Goal: Task Accomplishment & Management: Manage account settings

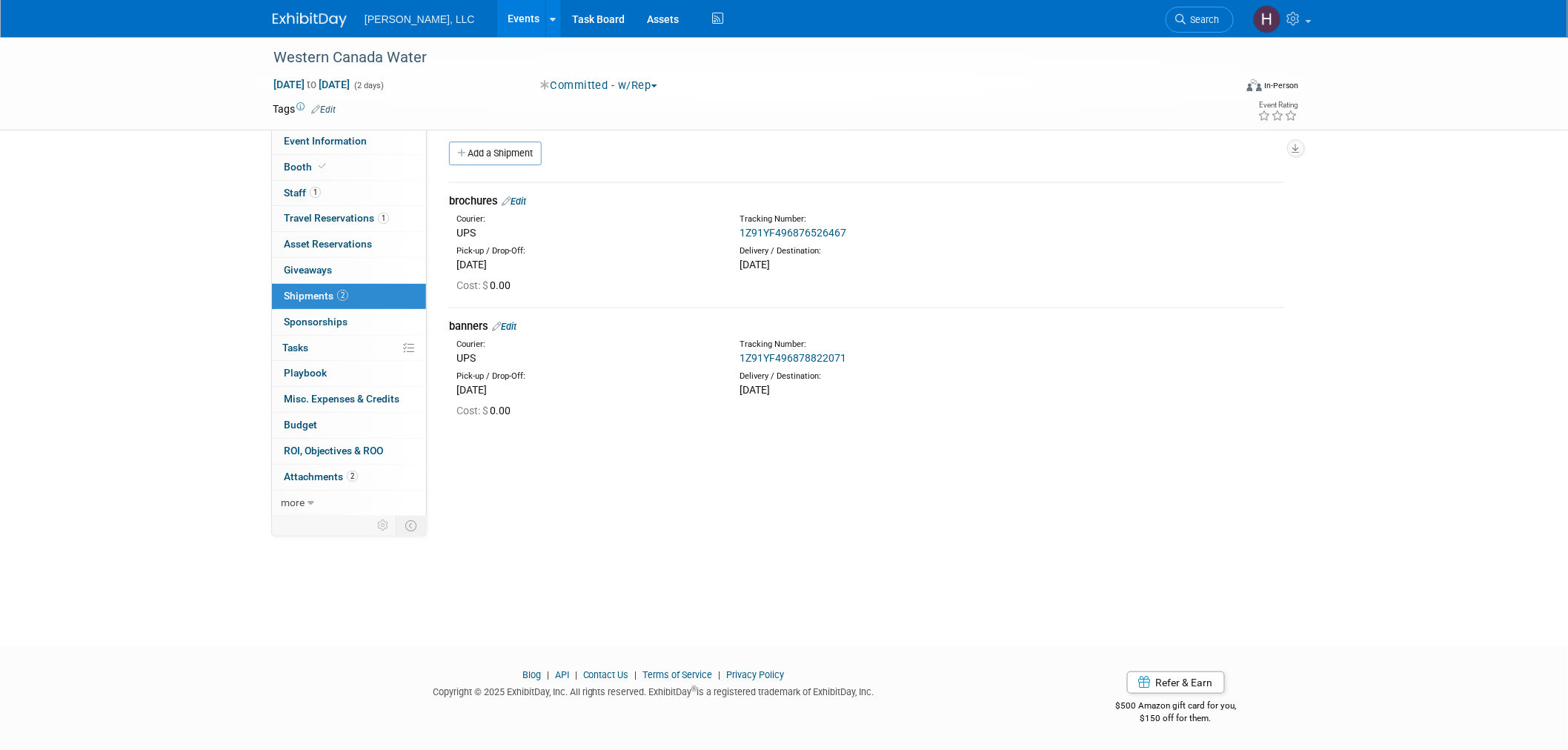
click at [498, 17] on link "Events" at bounding box center [525, 18] width 54 height 37
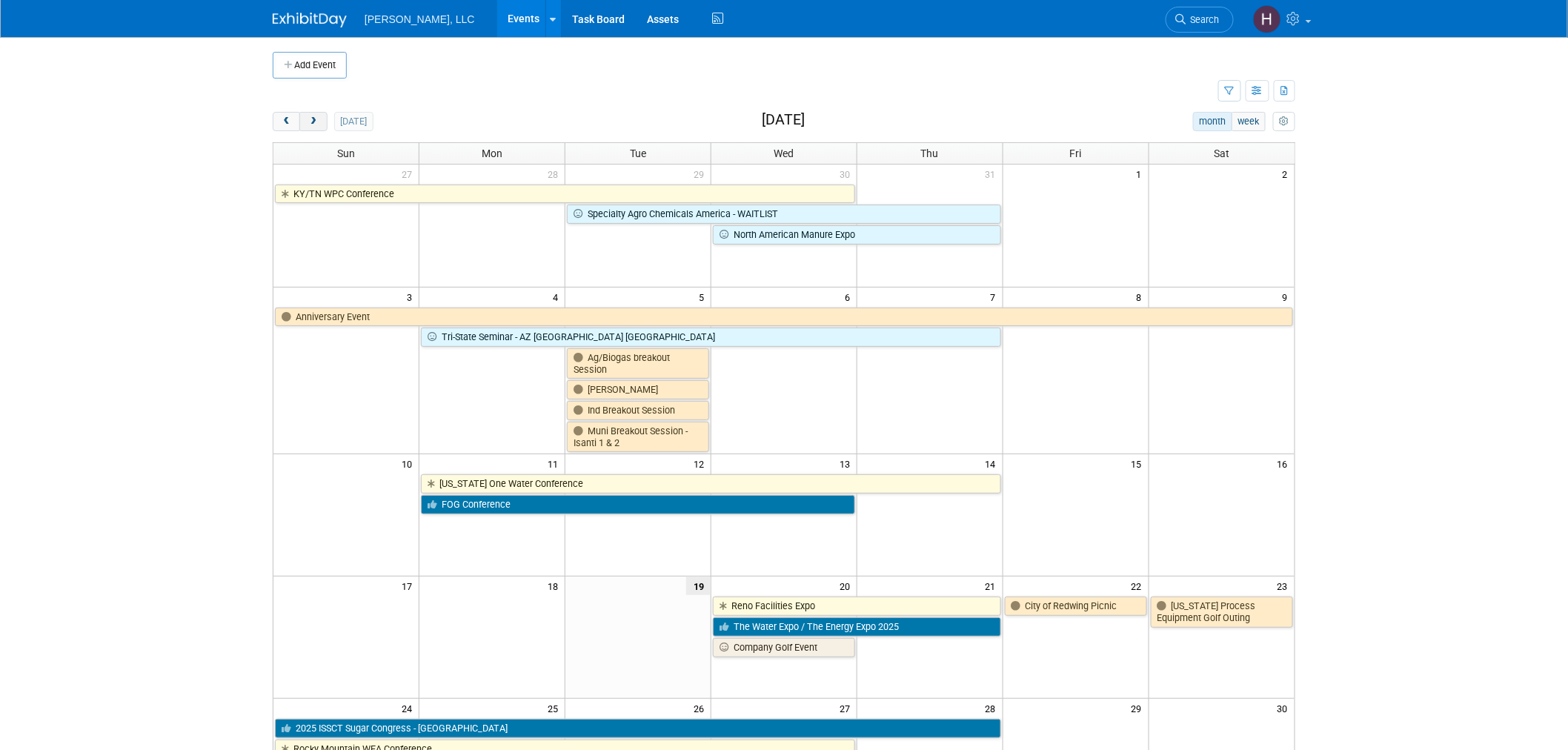
click at [317, 128] on button "next" at bounding box center [313, 121] width 28 height 19
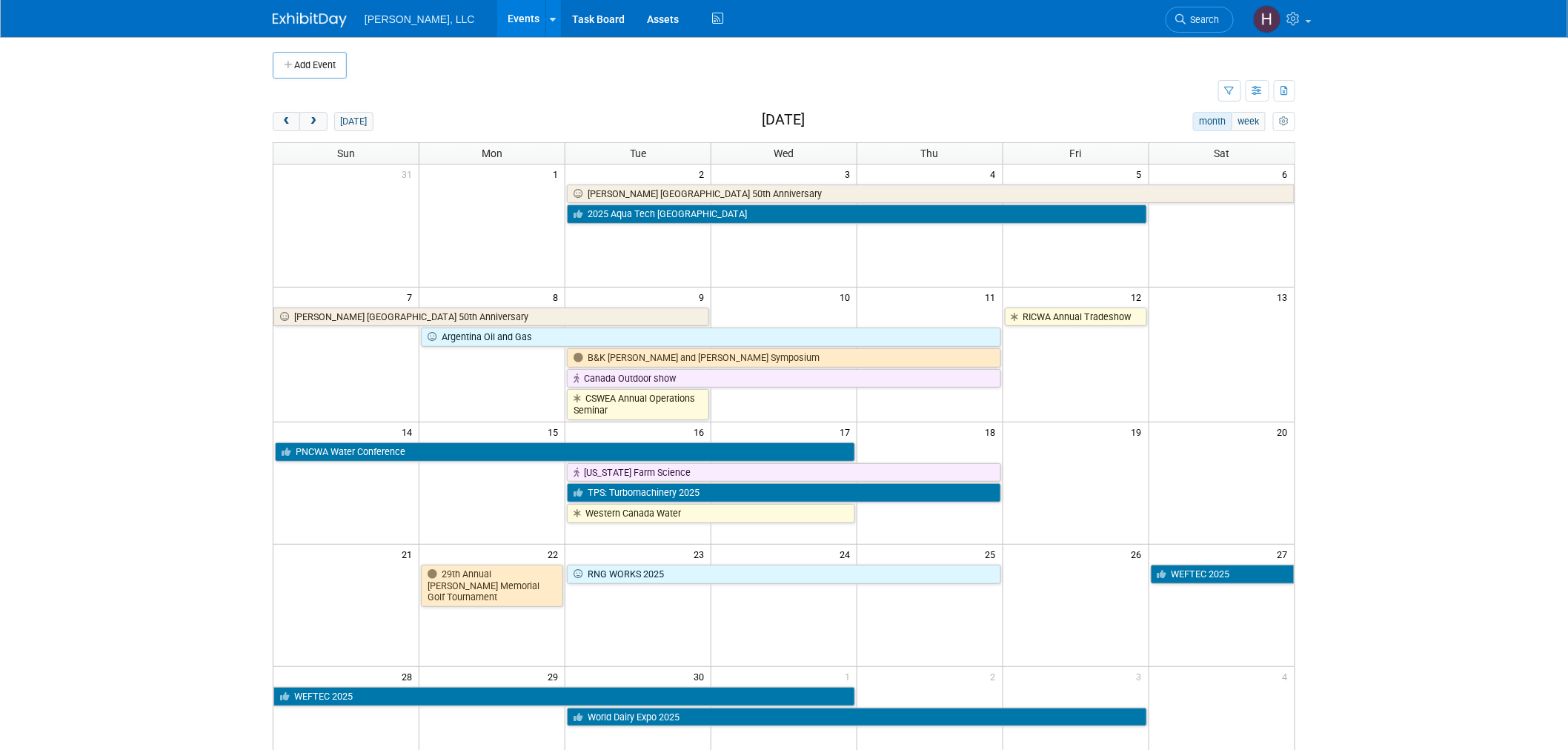
click at [498, 563] on td "22" at bounding box center [493, 552] width 146 height 18
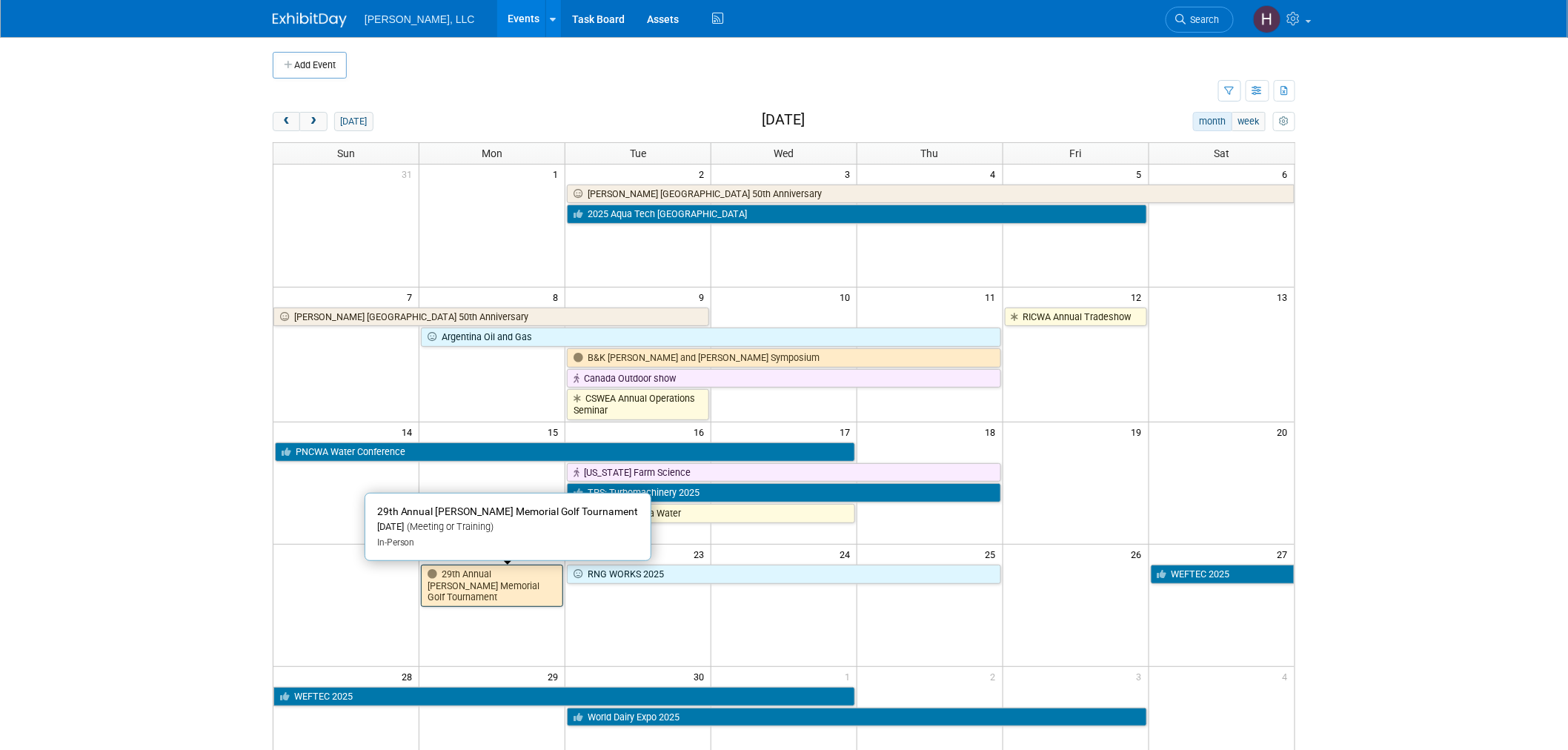
click at [504, 579] on link "29th Annual Kappe-Heil Memorial Golf Tournament" at bounding box center [491, 586] width 142 height 42
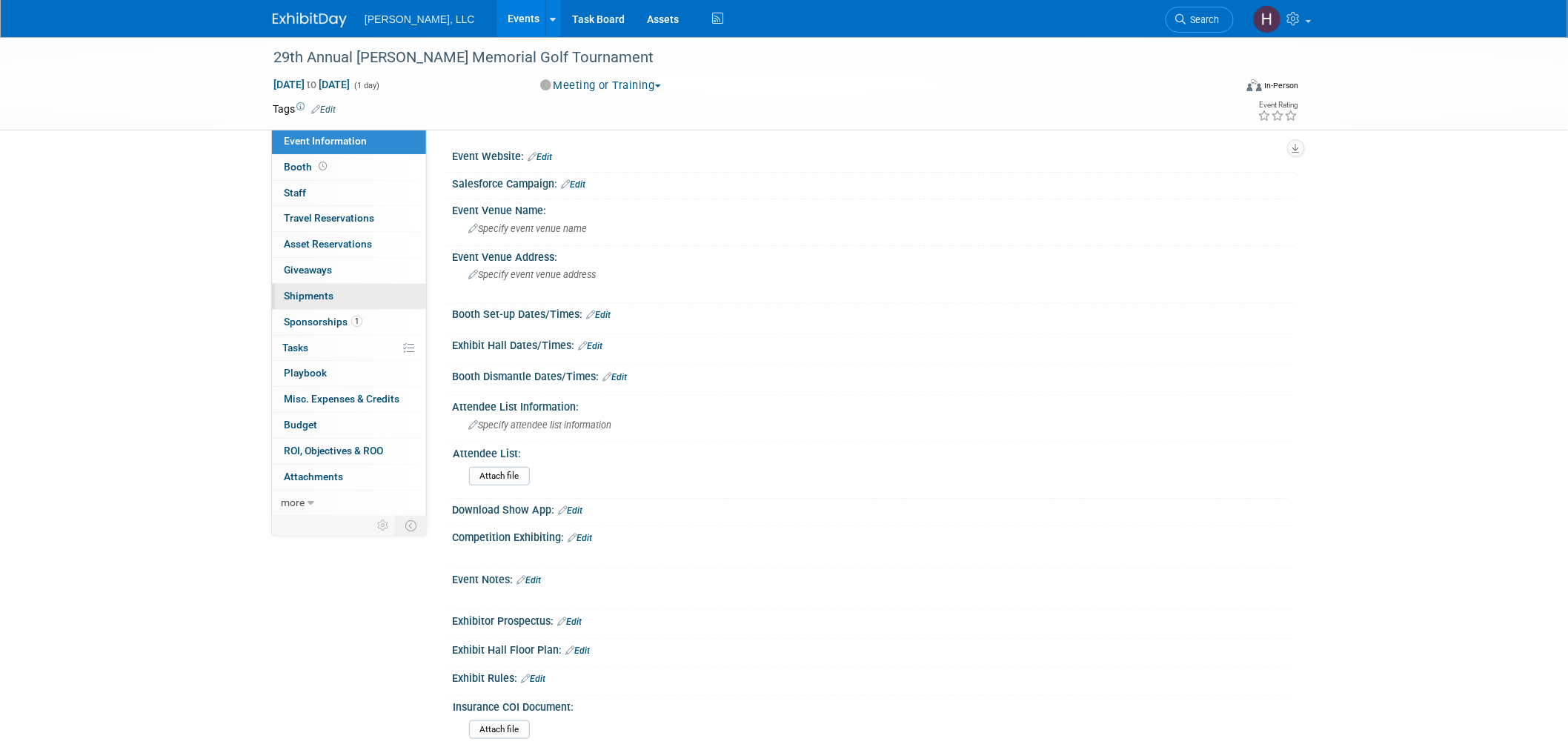
click at [320, 290] on link "0 Shipments 0" at bounding box center [349, 297] width 154 height 25
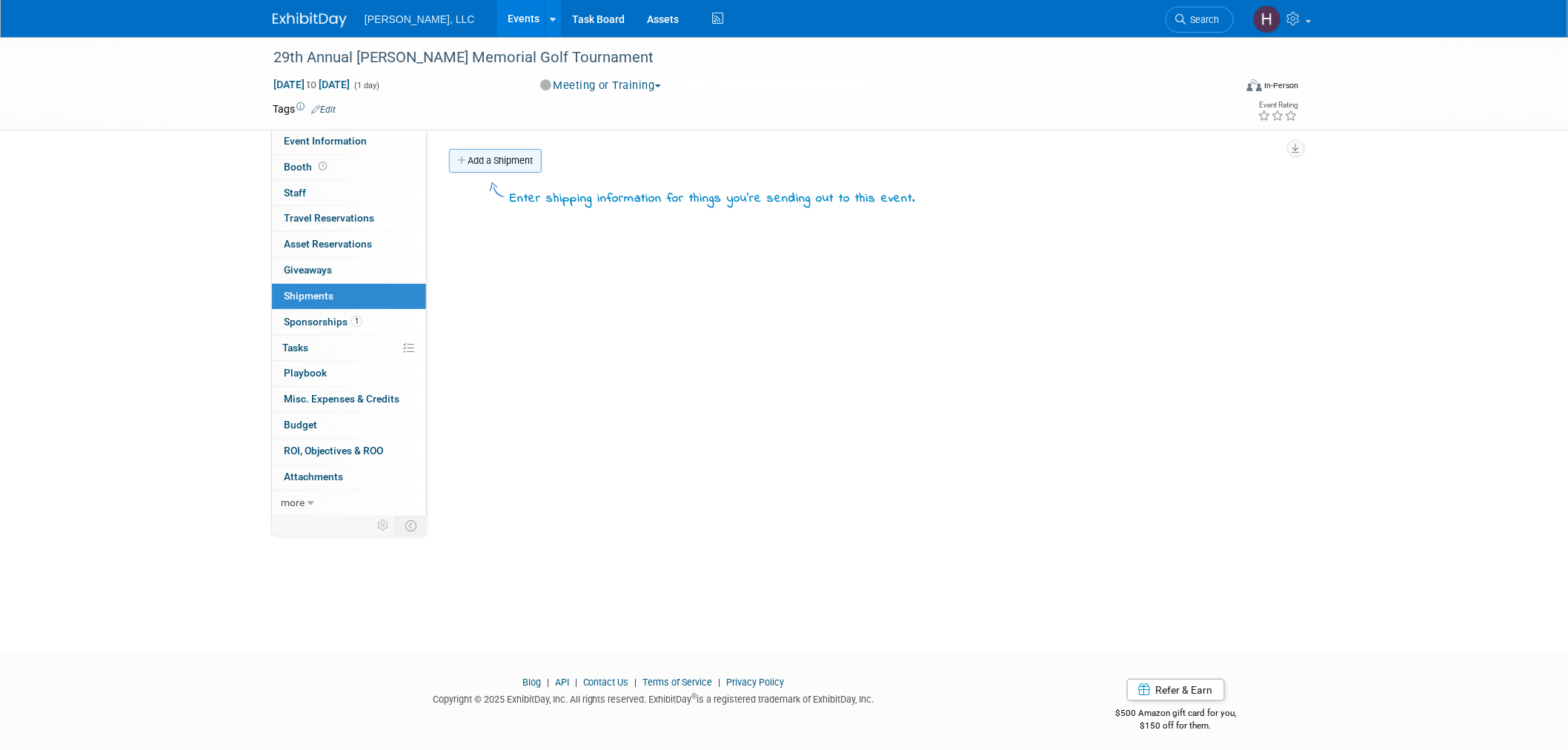
click at [507, 167] on link "Add a Shipment" at bounding box center [495, 161] width 93 height 24
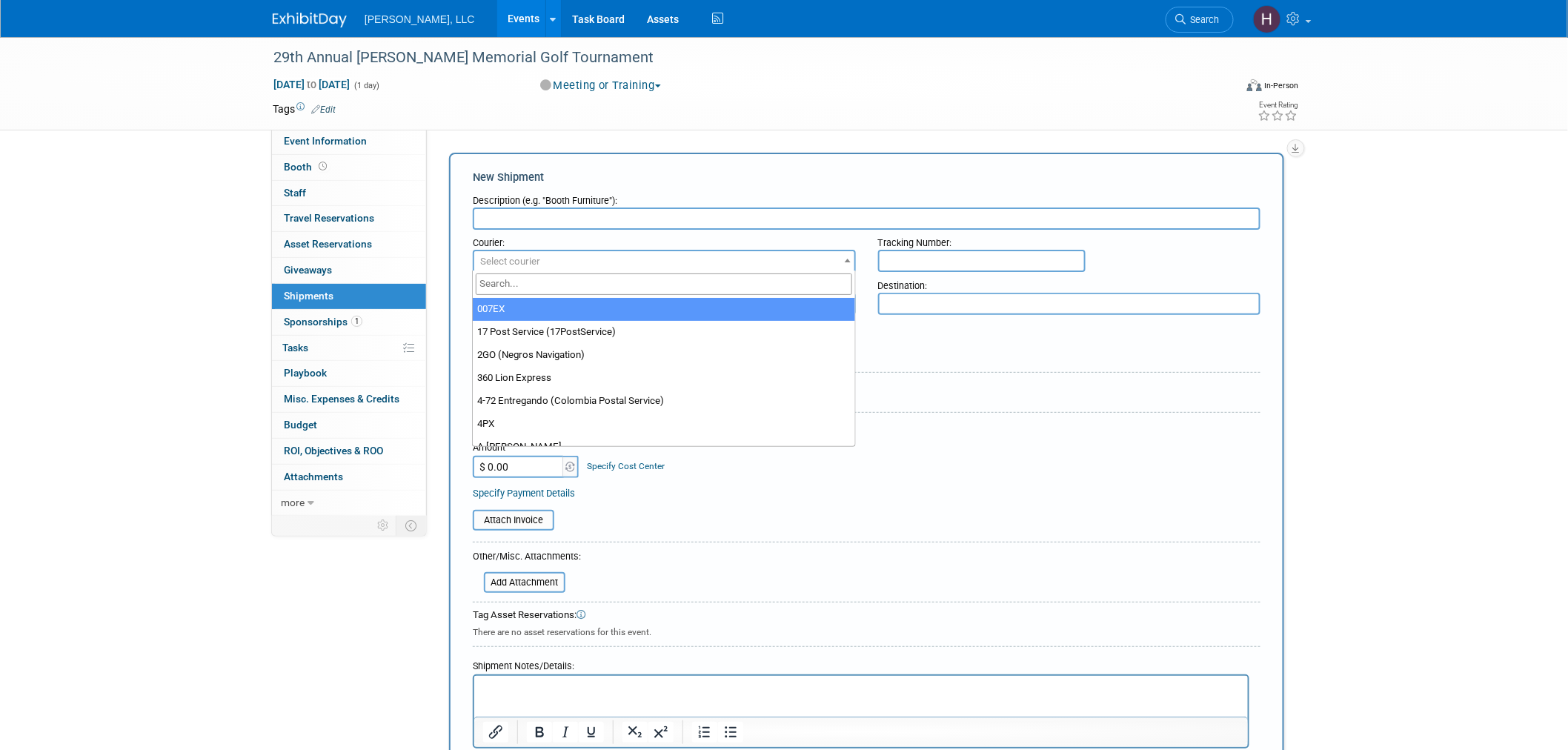
click at [801, 260] on span "Select courier" at bounding box center [664, 262] width 380 height 21
type input "ups"
select select "508"
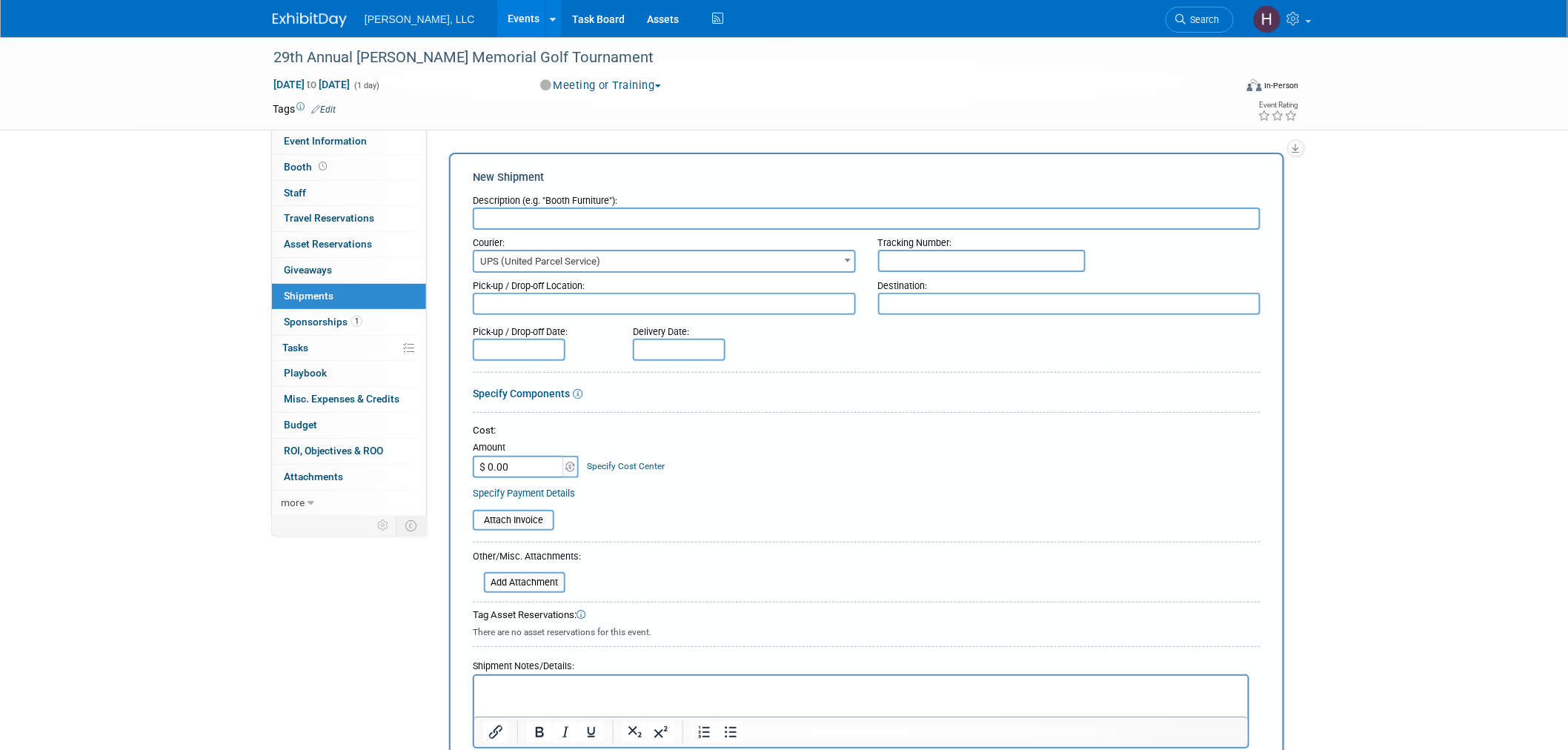
click at [904, 256] on input "text" at bounding box center [982, 261] width 207 height 22
paste input "1Z91YF49"
type input "1Z91YF49"
click at [495, 345] on input "text" at bounding box center [519, 350] width 93 height 22
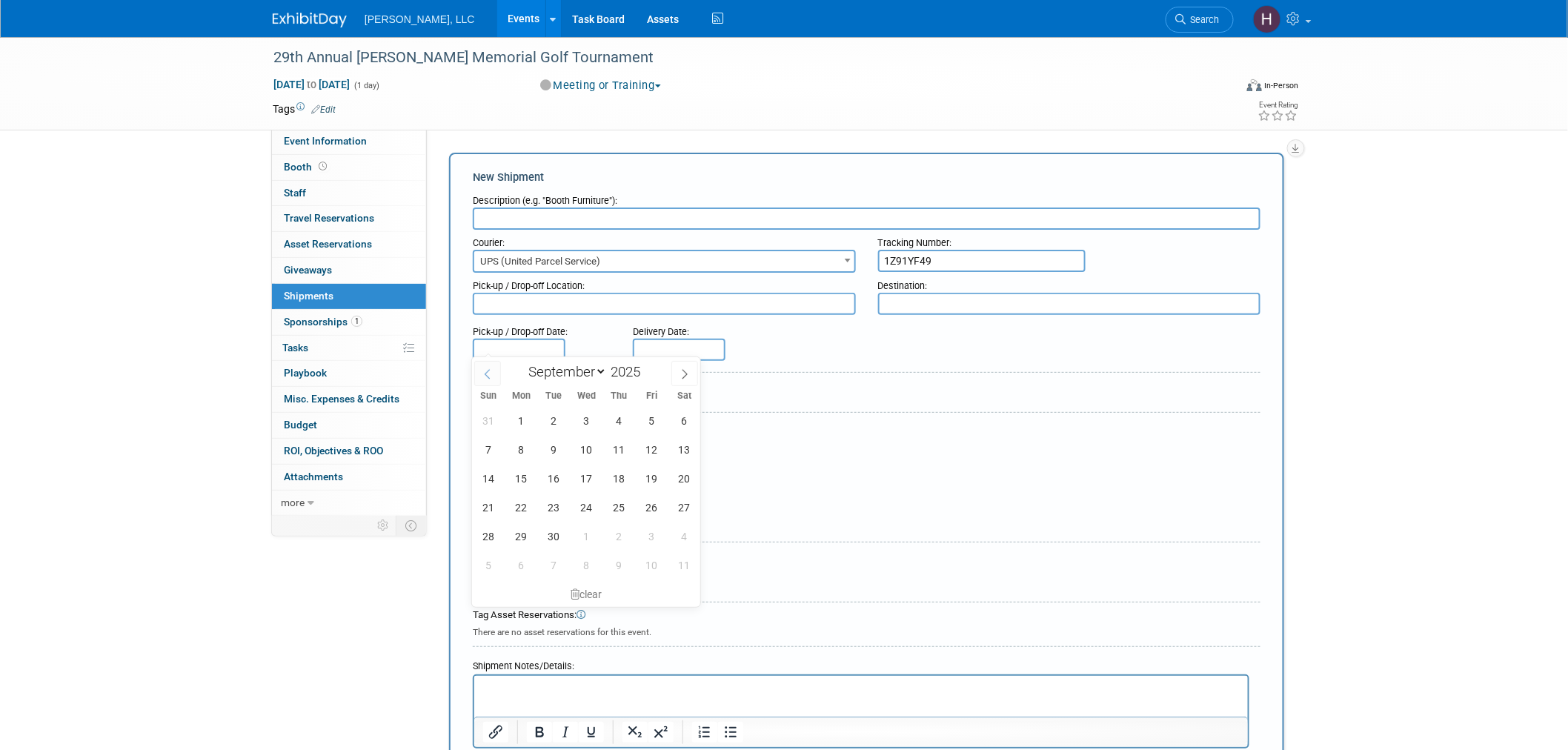
drag, startPoint x: 476, startPoint y: 387, endPoint x: 486, endPoint y: 379, distance: 12.8
click at [479, 383] on span at bounding box center [488, 374] width 27 height 25
select select "7"
click at [566, 514] on div "27 28 29 30 31 1 2 3 4 5 6 7 8 9 10 11 12 13 14 15 16 17 18 19 20 21 22 23 24 2…" at bounding box center [586, 493] width 229 height 174
drag, startPoint x: 562, startPoint y: 506, endPoint x: 590, endPoint y: 483, distance: 36.2
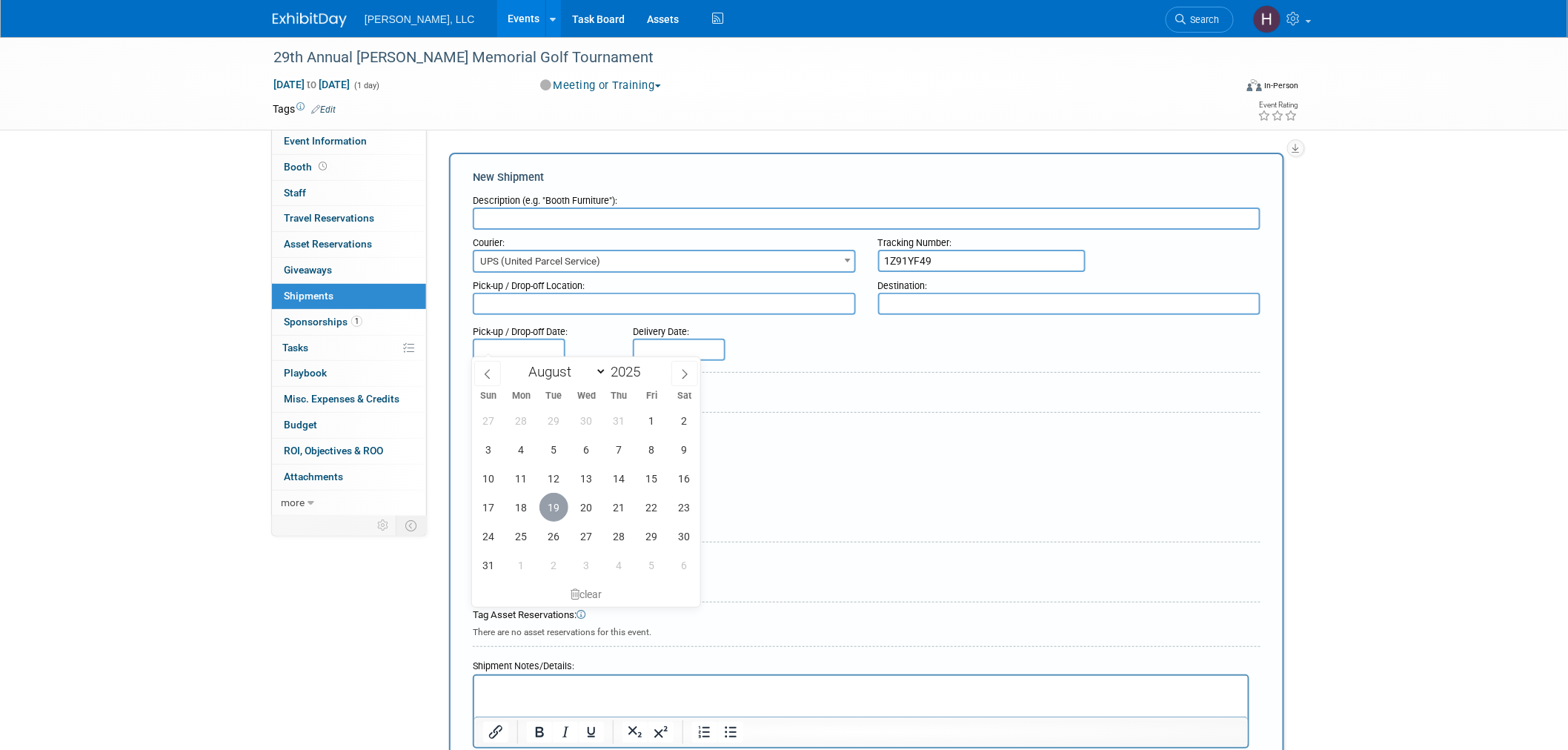
click at [562, 505] on span "19" at bounding box center [554, 507] width 29 height 29
type input "Aug 19, 2025"
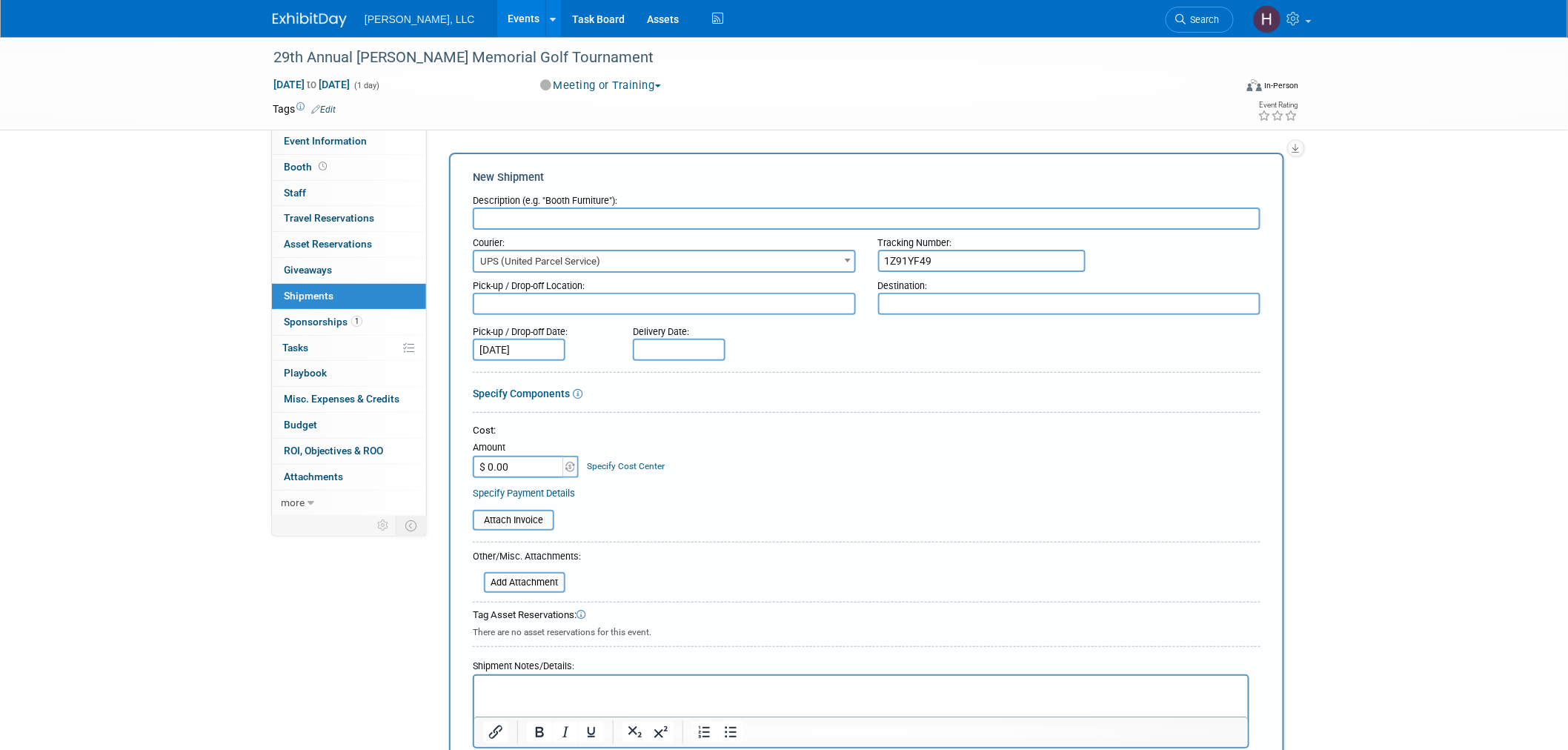
click at [967, 393] on div "Specify Components" at bounding box center [867, 394] width 788 height 15
click at [598, 213] on input "text" at bounding box center [867, 218] width 788 height 22
click at [580, 220] on input "Golfballs" at bounding box center [867, 218] width 788 height 22
click at [495, 222] on input "Golfballs Tumblers" at bounding box center [867, 218] width 788 height 22
type input "Golf balls Tumblers"
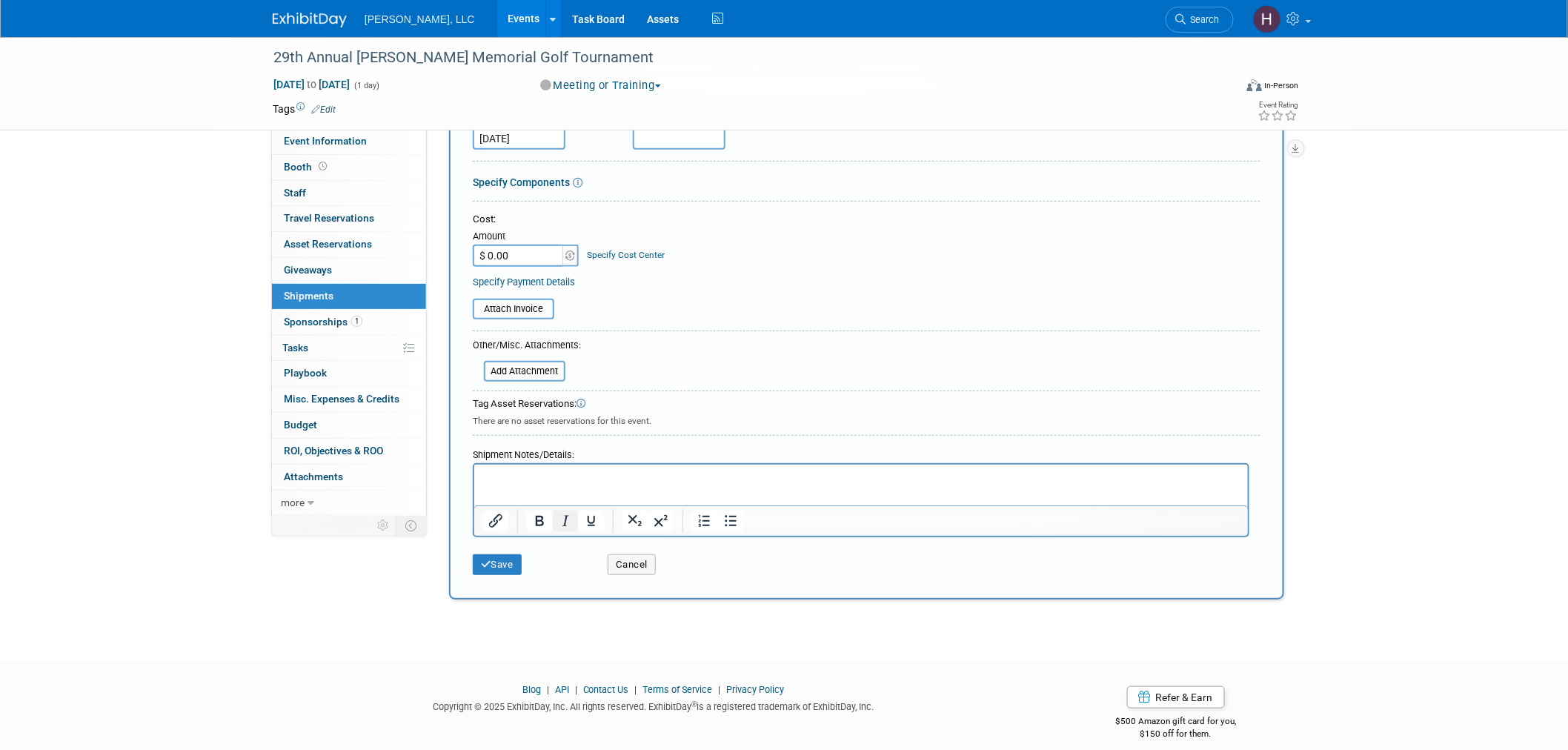
scroll to position [218, 0]
click at [502, 548] on button "Save" at bounding box center [498, 558] width 49 height 21
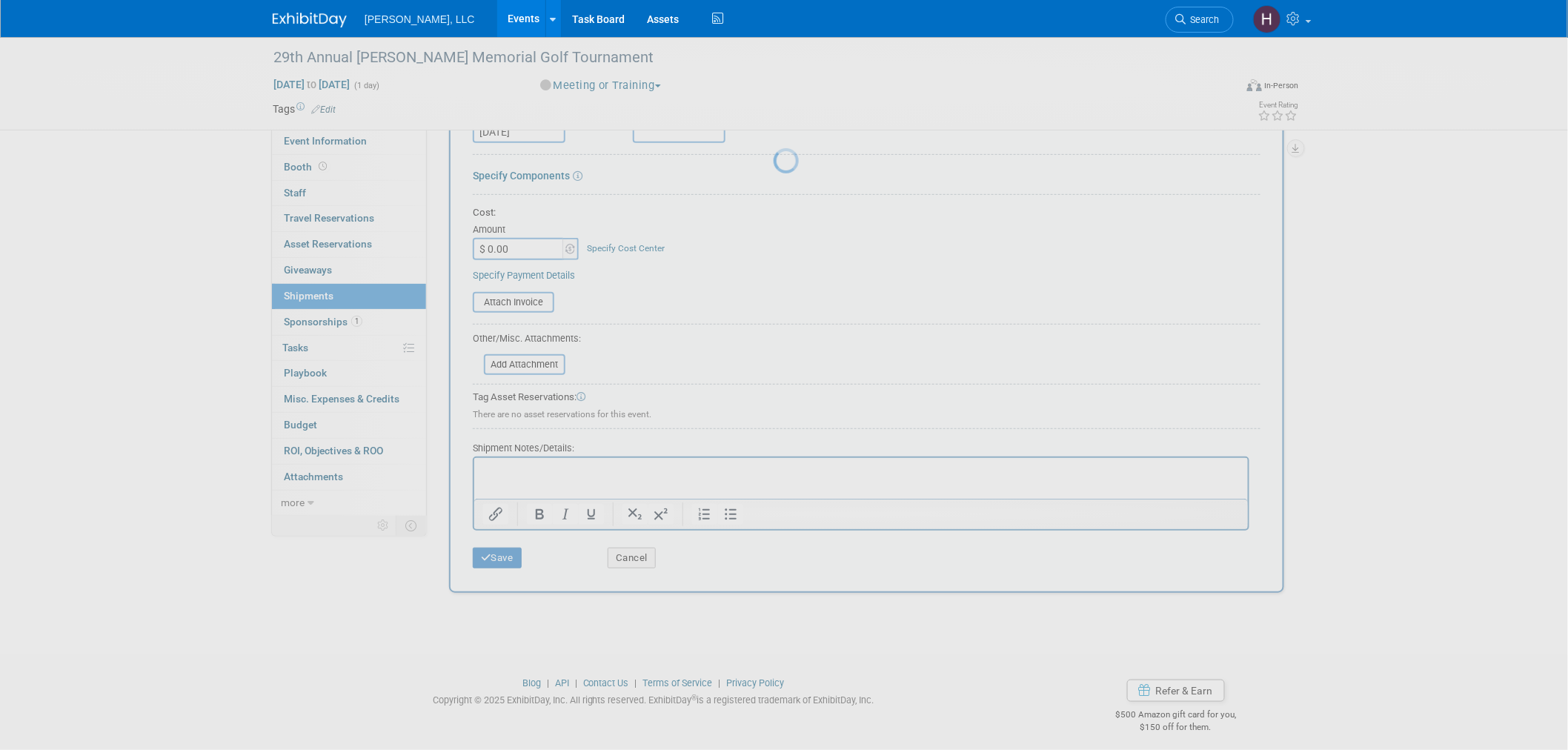
scroll to position [7, 0]
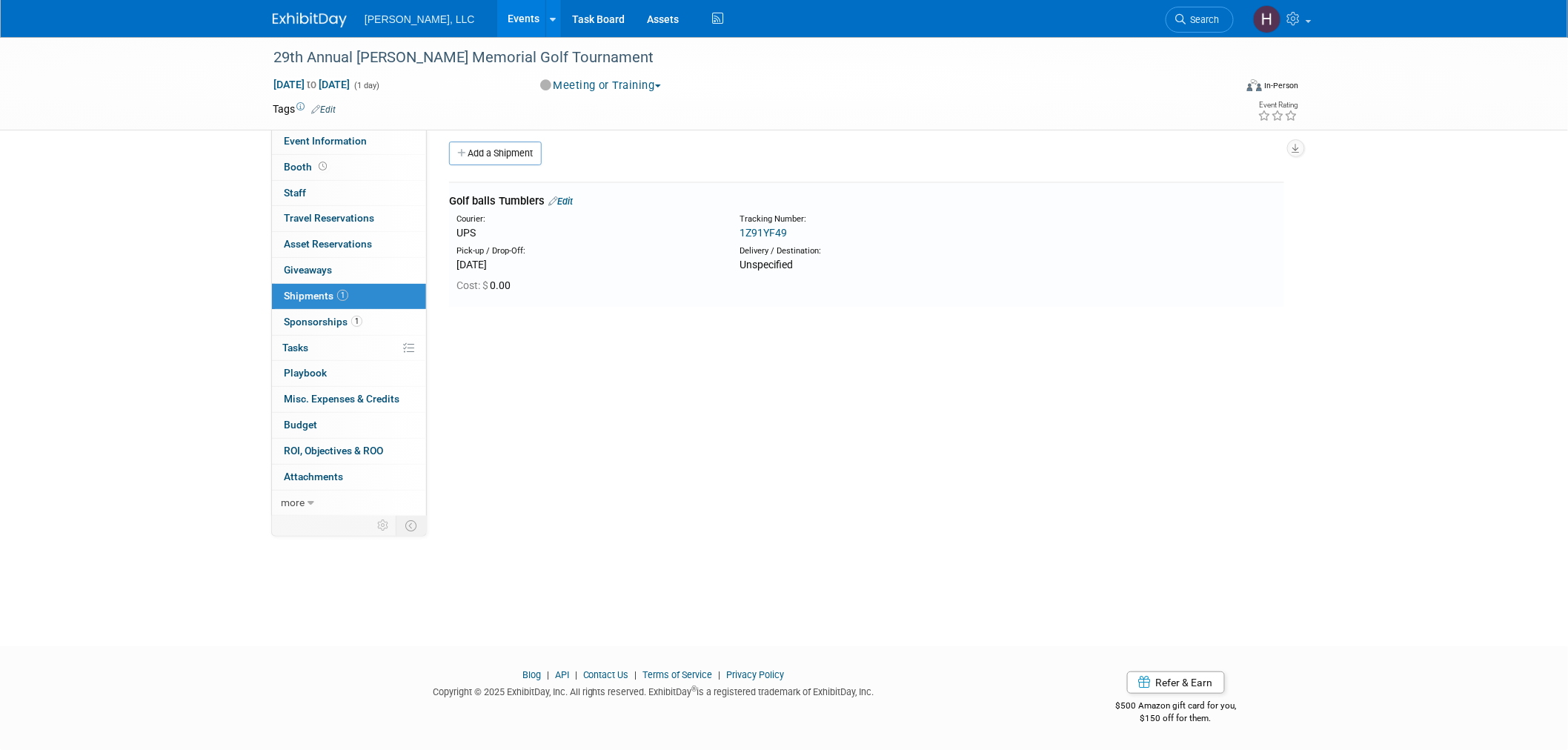
click at [498, 13] on link "Events" at bounding box center [525, 18] width 54 height 37
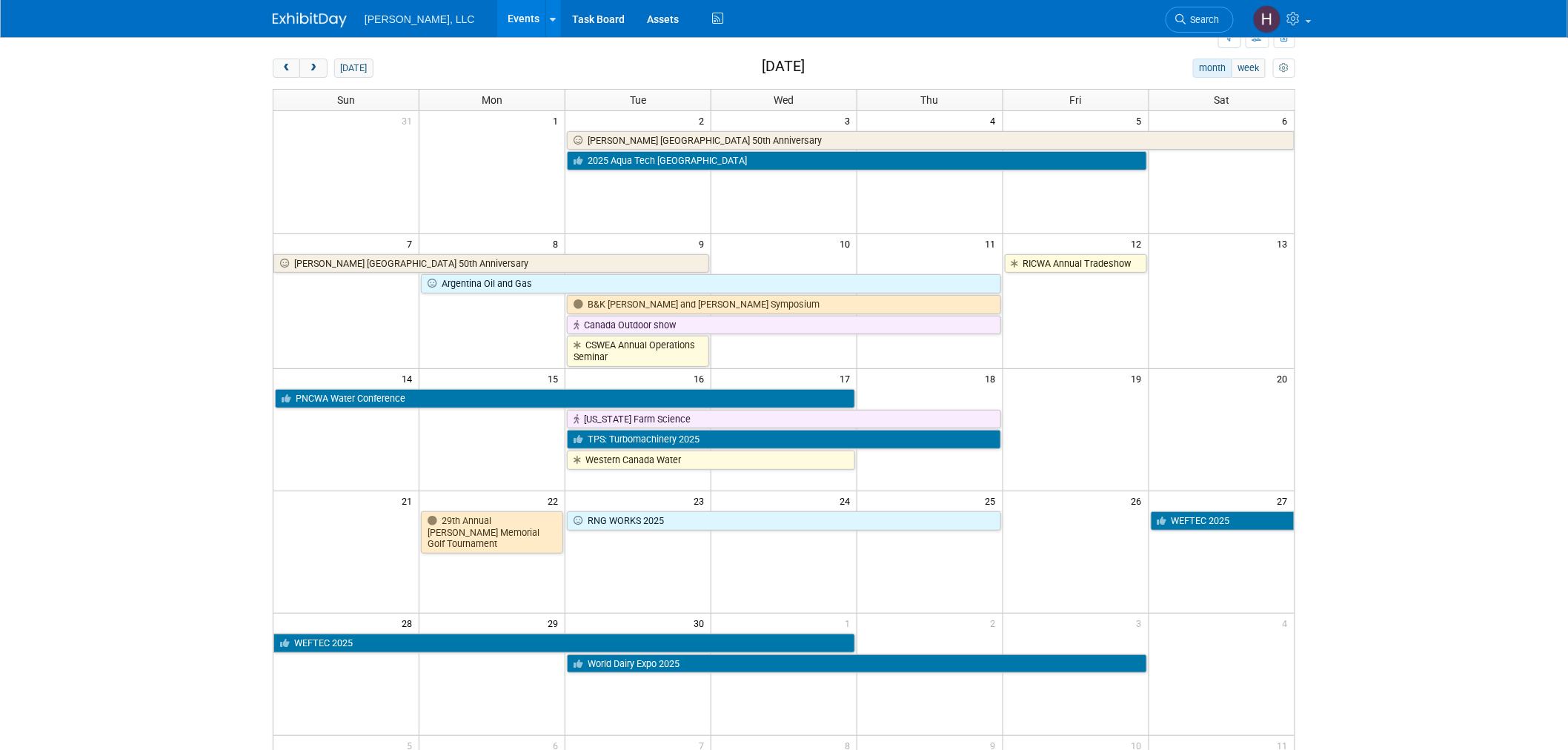
scroll to position [83, 0]
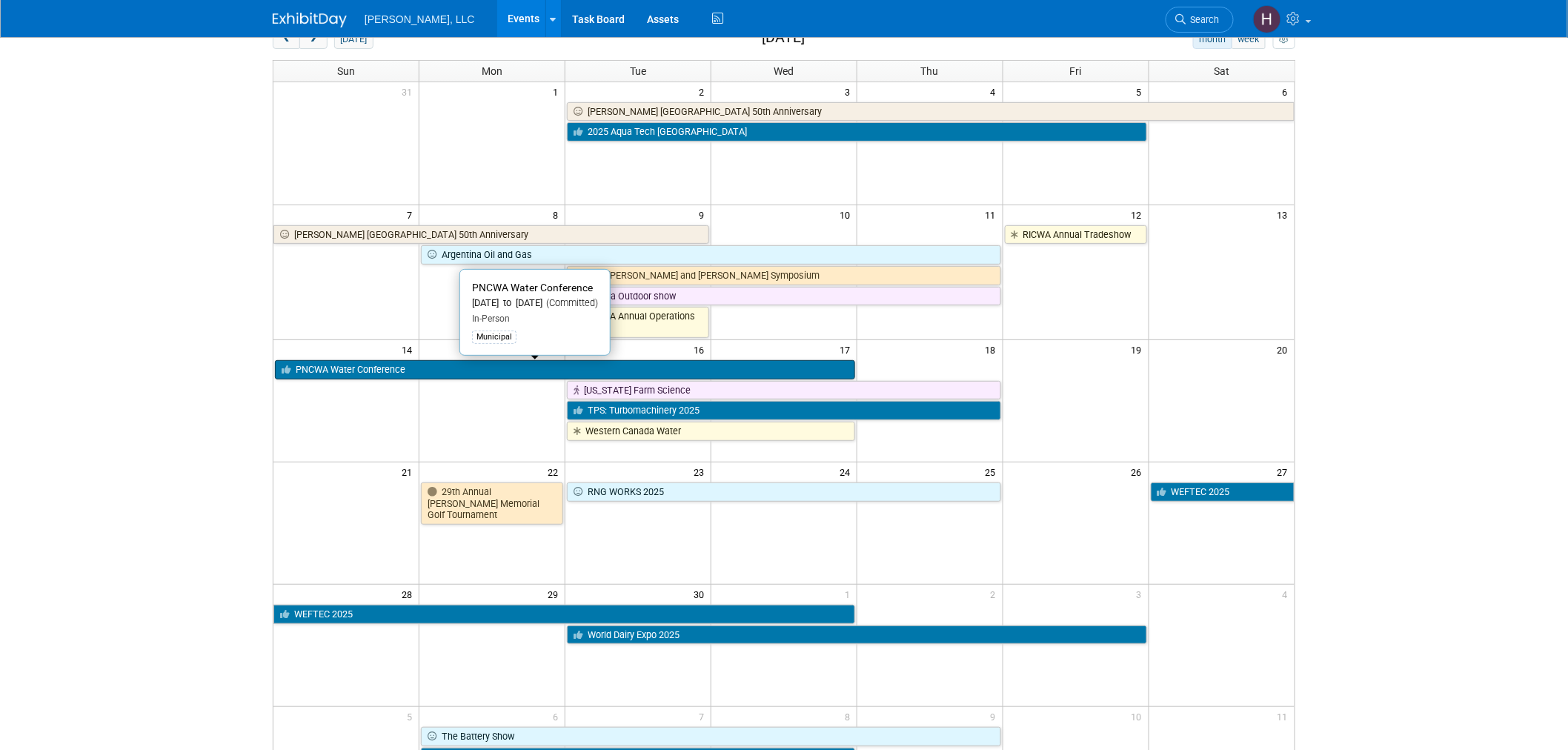
click at [386, 375] on link "PNCWA Water Conference" at bounding box center [564, 370] width 580 height 19
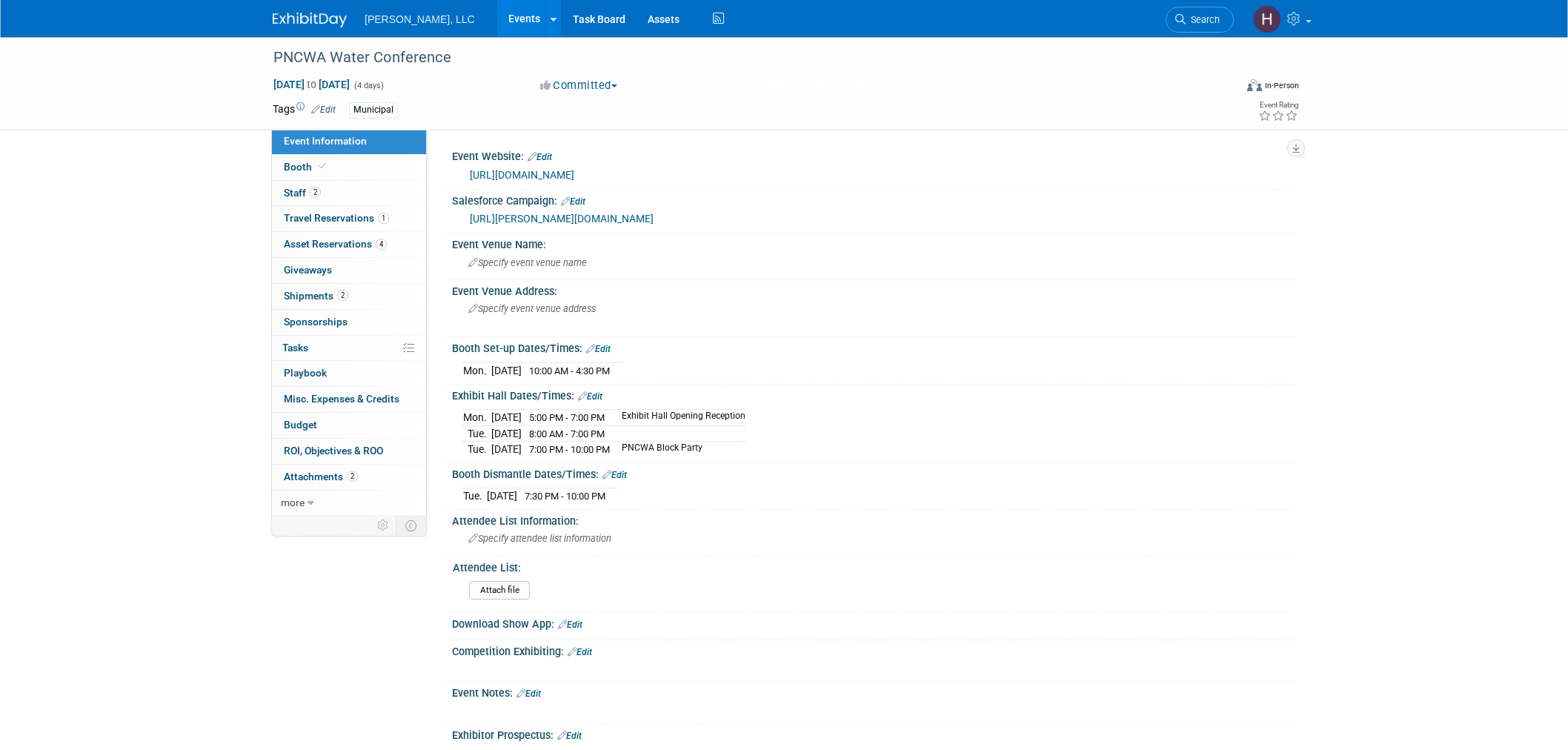
select select "Municipal"
click at [555, 175] on link "https://conference.pncwa.org/" at bounding box center [522, 175] width 105 height 12
click at [498, 17] on link "Events" at bounding box center [525, 18] width 54 height 37
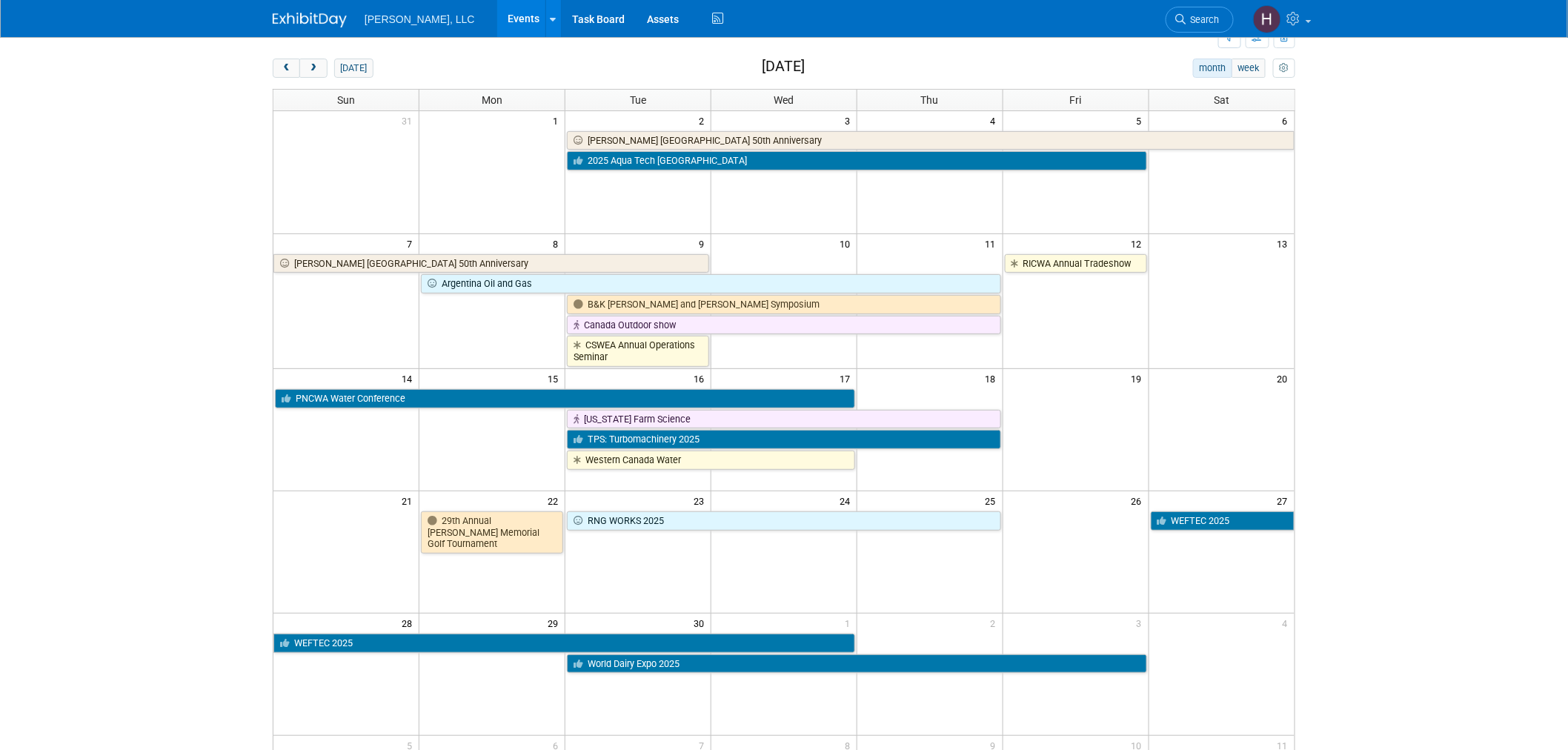
scroll to position [83, 0]
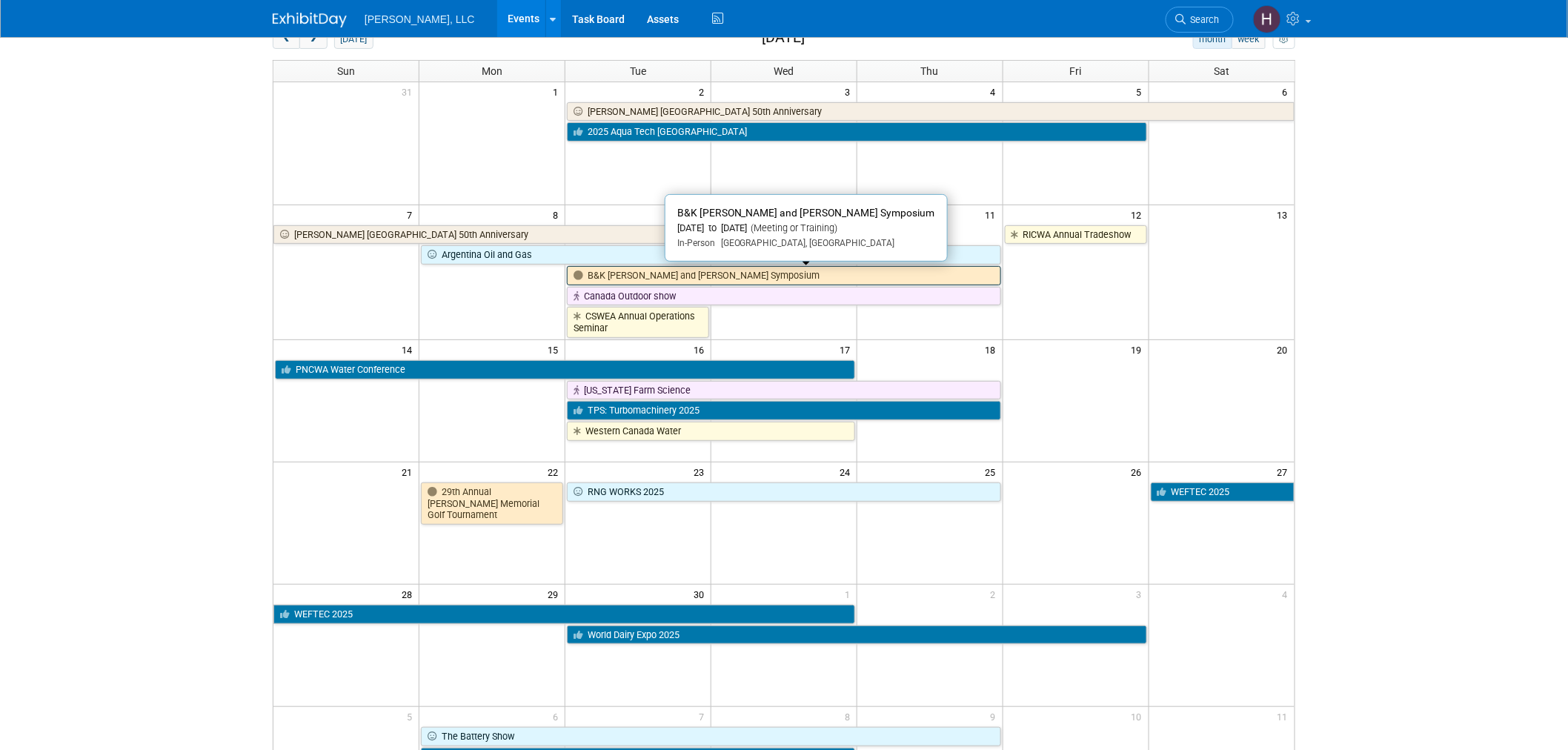
click at [678, 275] on link "B&K [PERSON_NAME] and [PERSON_NAME] Symposium" at bounding box center [783, 275] width 434 height 19
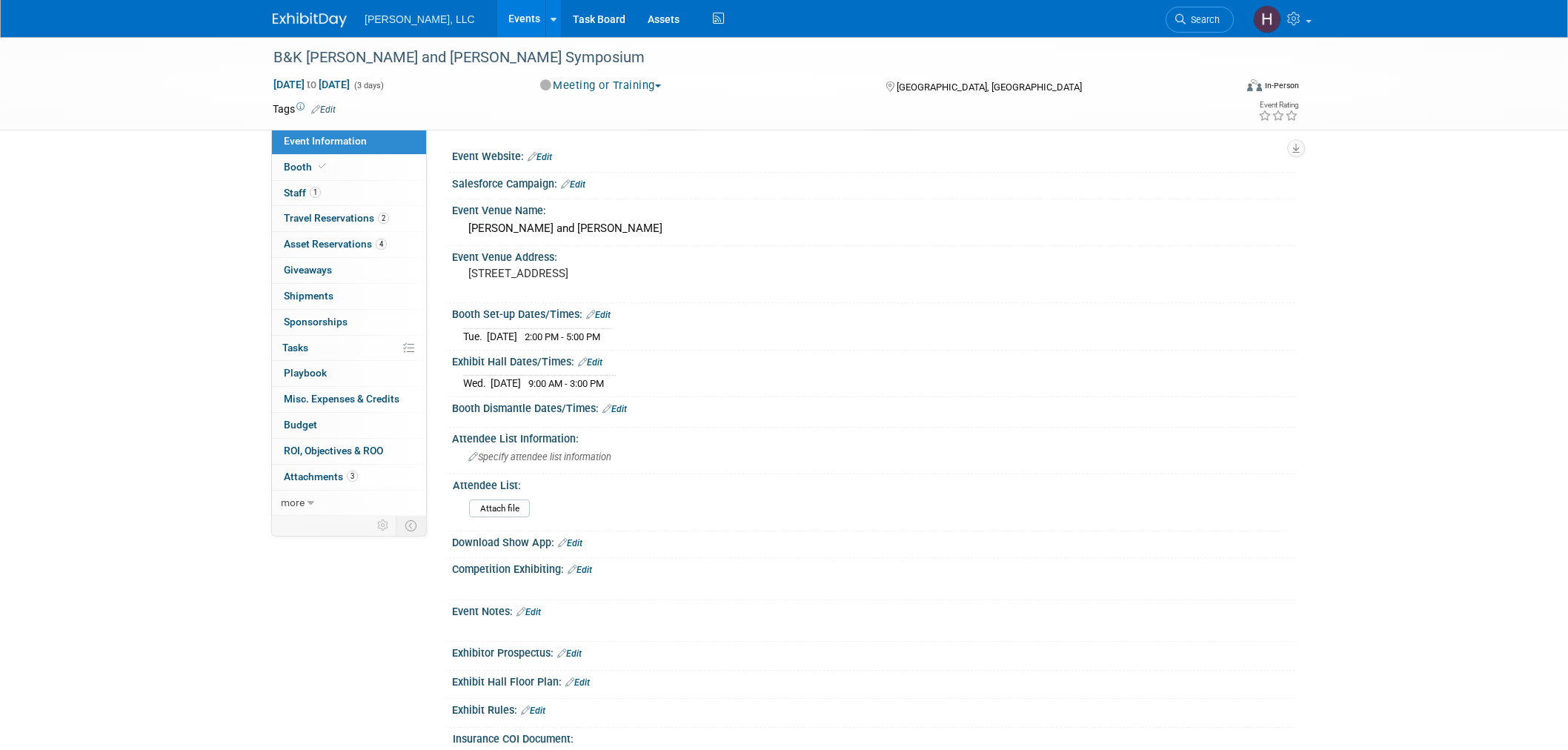
select select "Industrial"
click at [350, 151] on link "Event Information" at bounding box center [349, 141] width 154 height 25
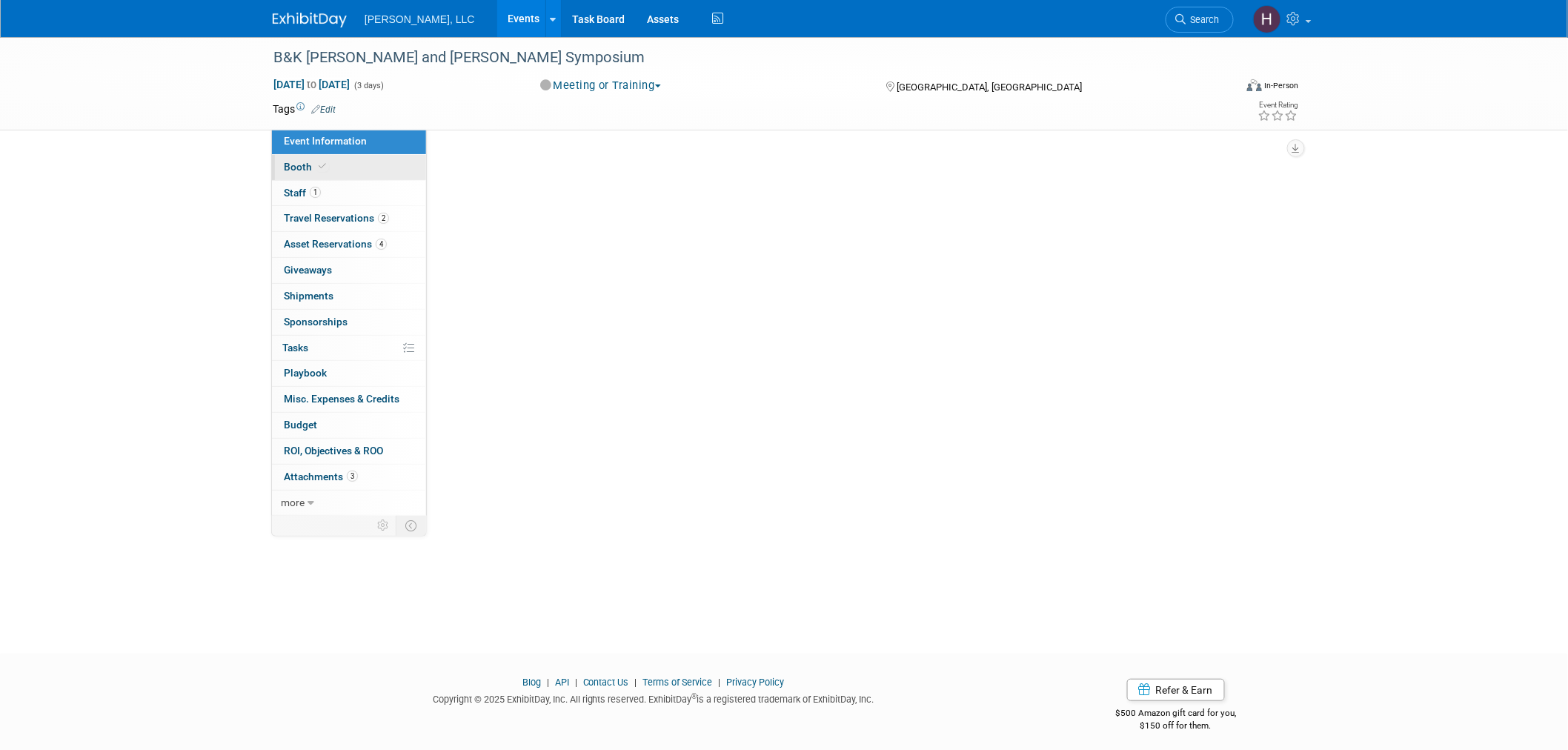
select select "Industrial"
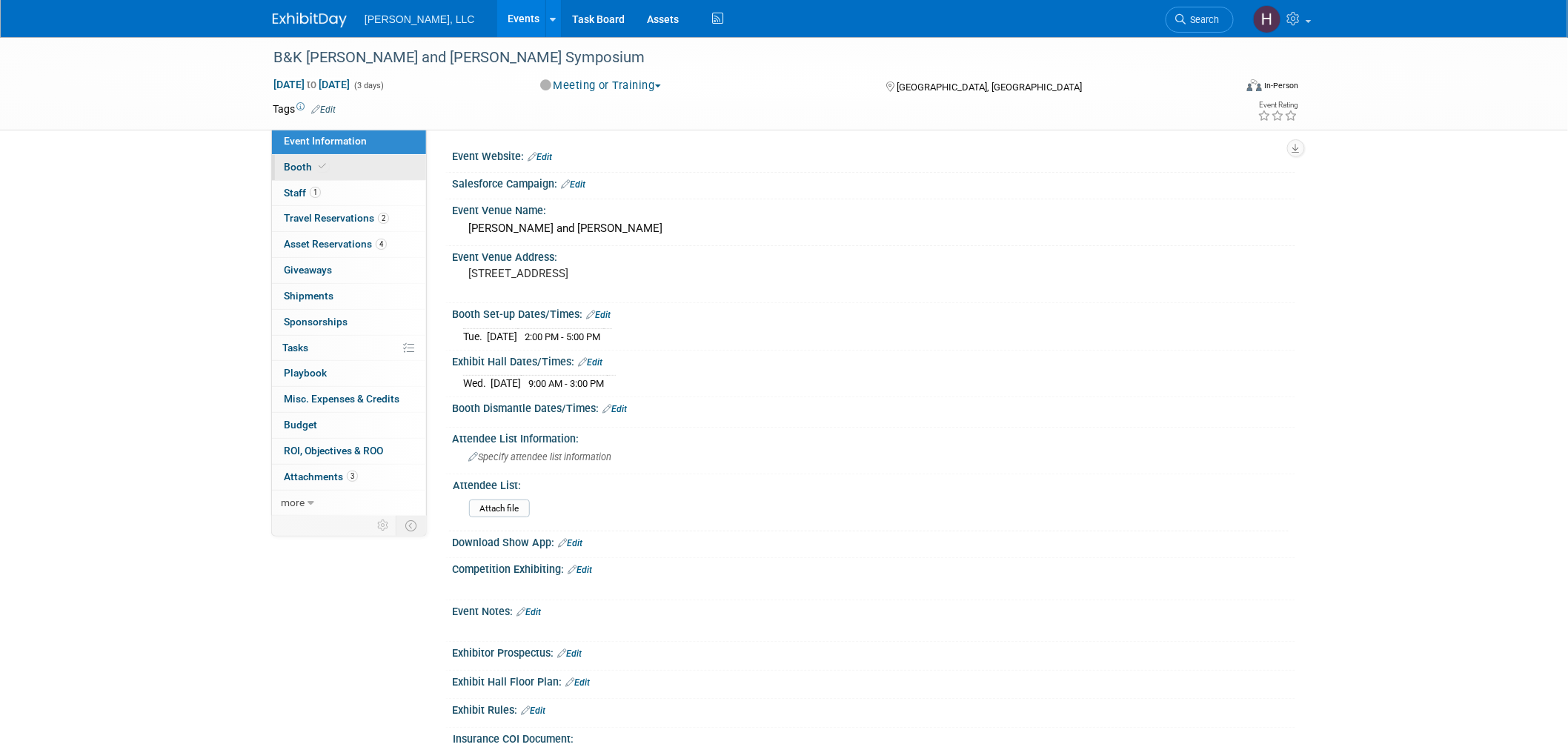
click at [345, 166] on link "Booth" at bounding box center [349, 167] width 154 height 25
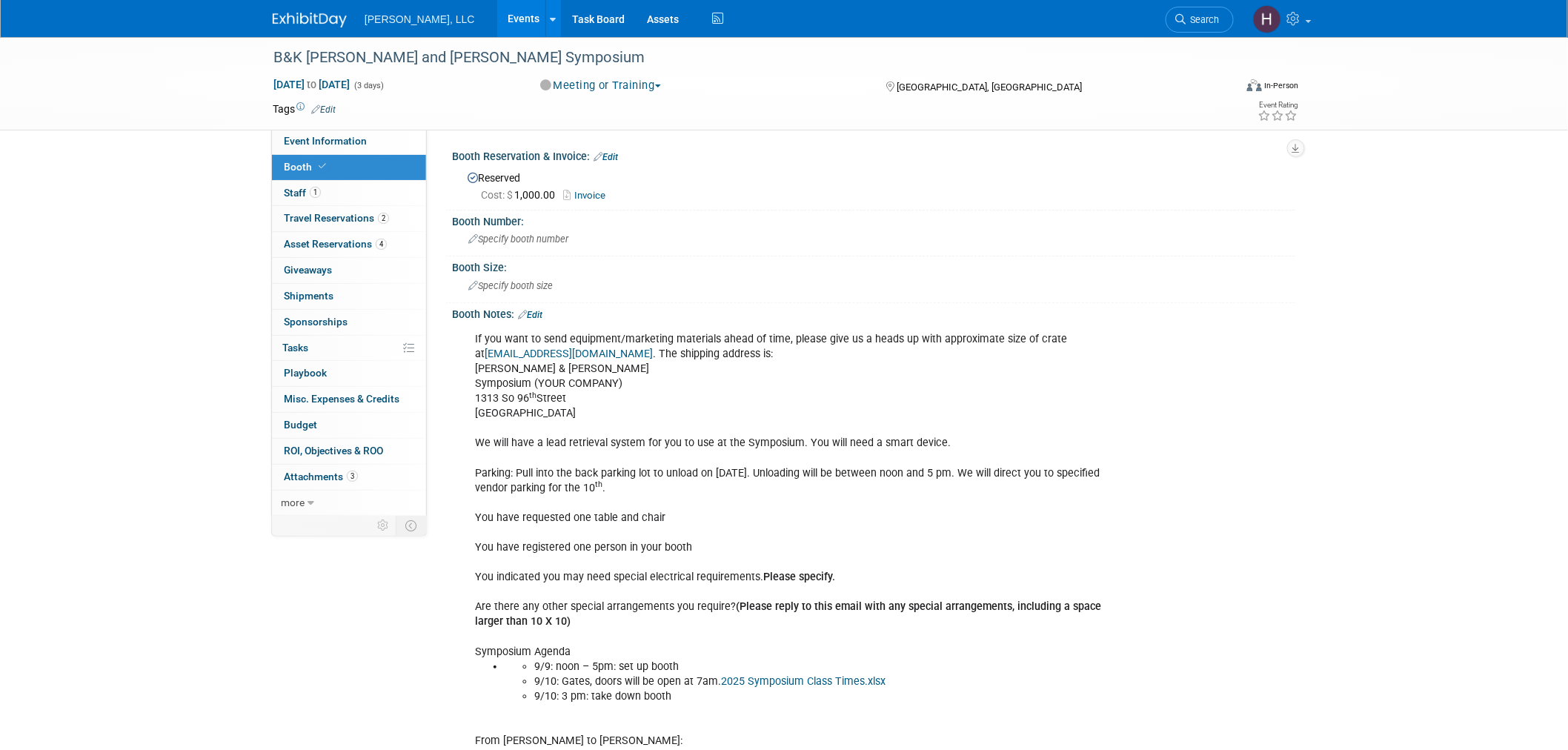
click at [839, 683] on li "9/10: Gates, doors will be open at 7am. 2025 Symposium Class Times.xlsx" at bounding box center [828, 682] width 589 height 15
click at [382, 217] on span "2" at bounding box center [383, 218] width 11 height 11
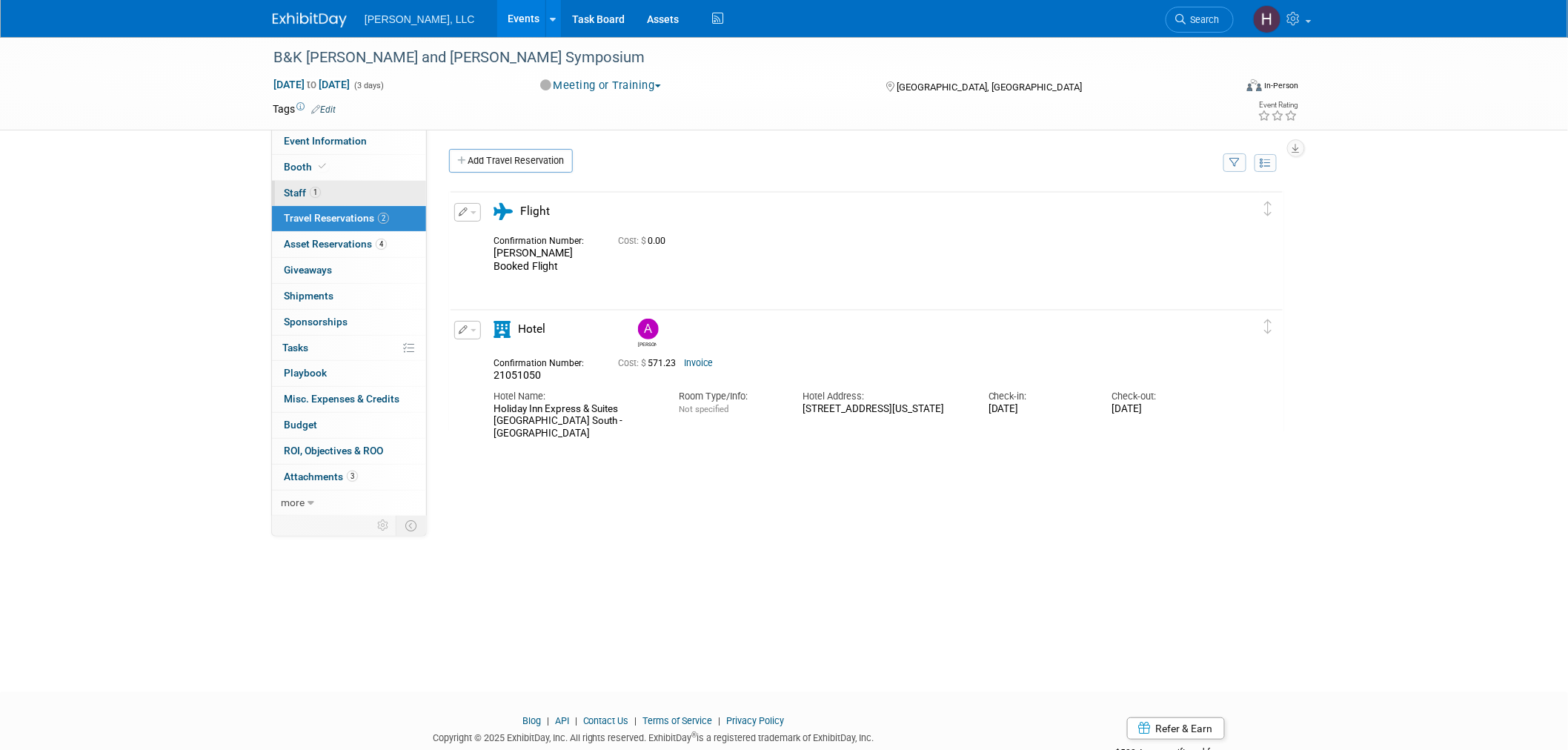
click at [364, 197] on link "1 Staff 1" at bounding box center [349, 194] width 154 height 25
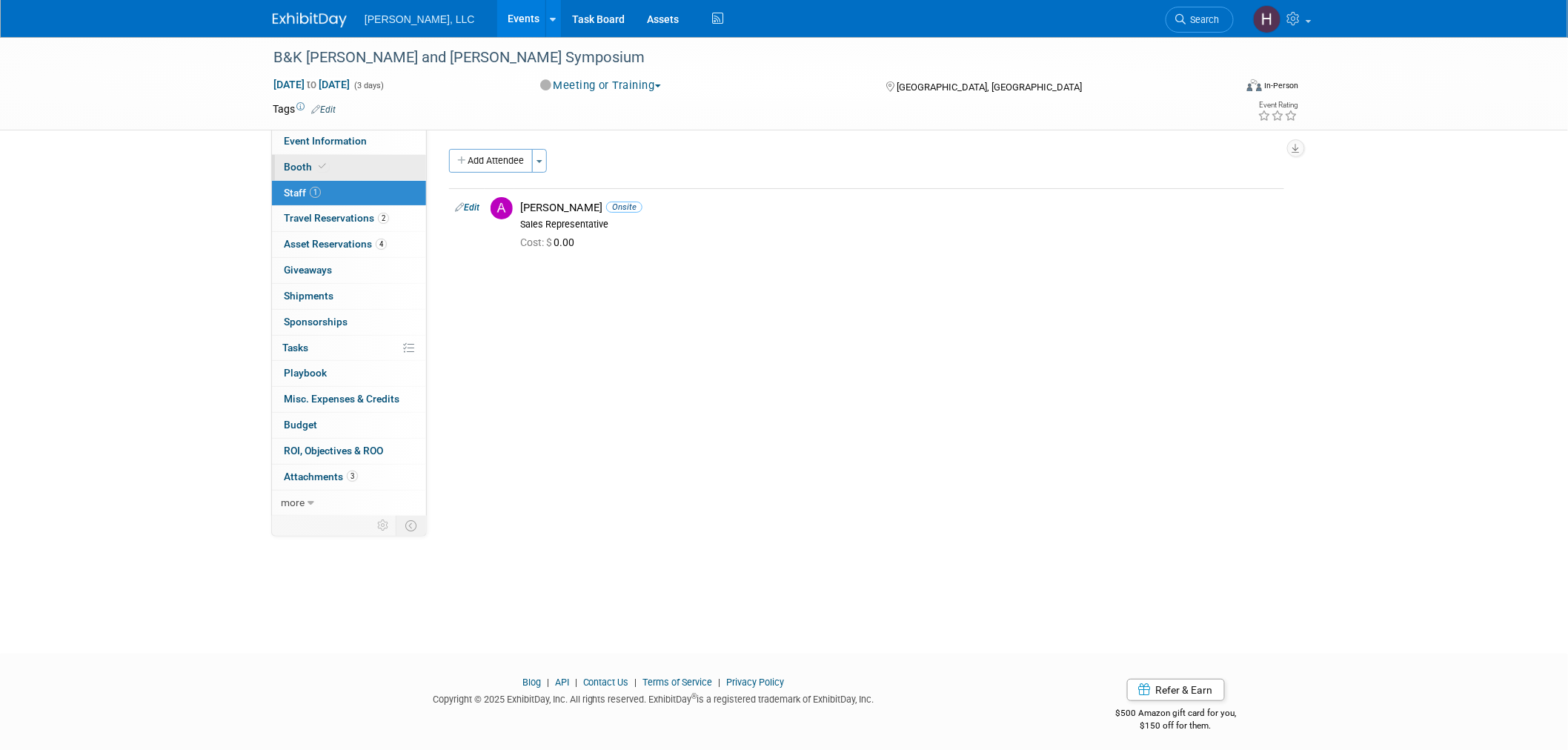
click at [365, 163] on link "Booth" at bounding box center [349, 167] width 154 height 25
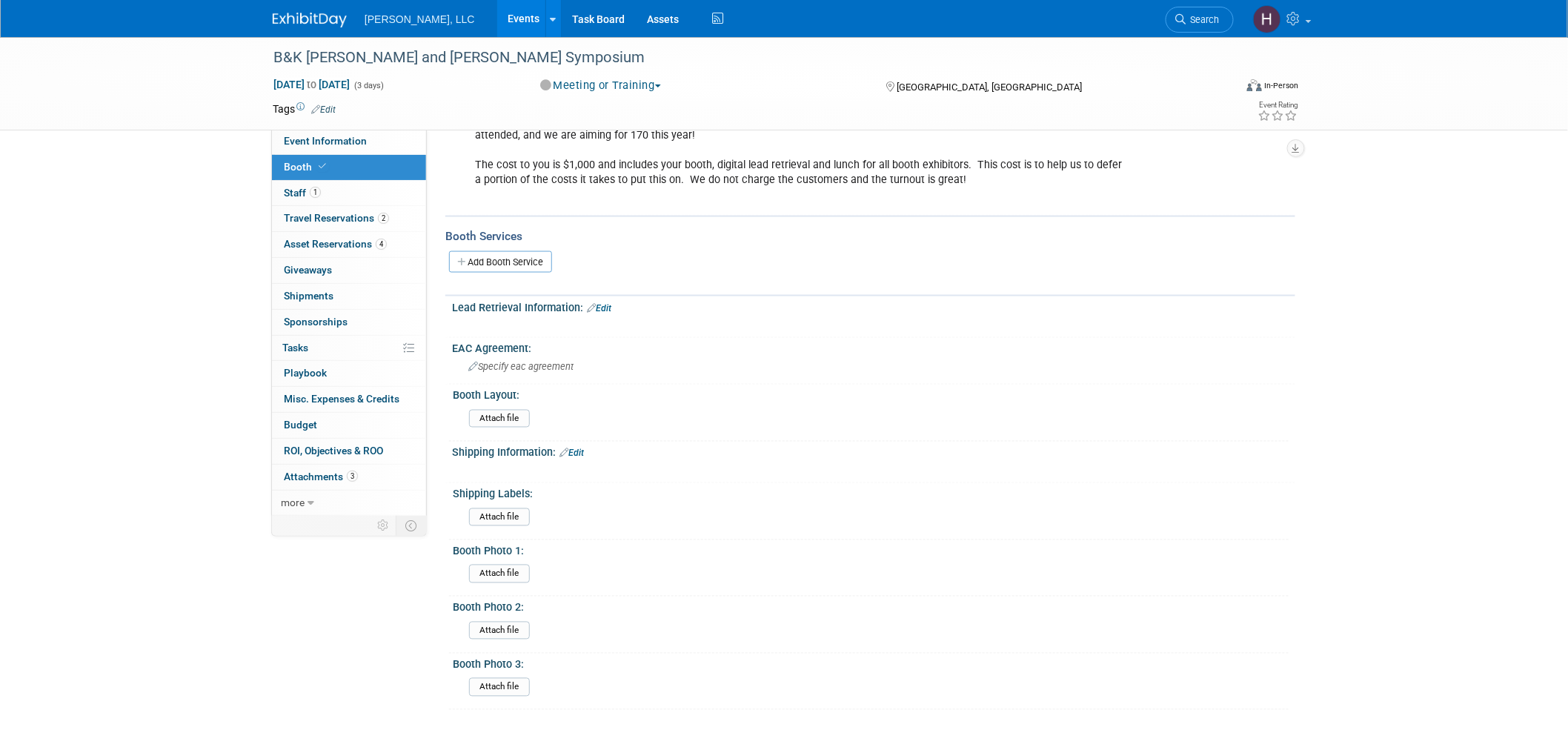
scroll to position [949, 0]
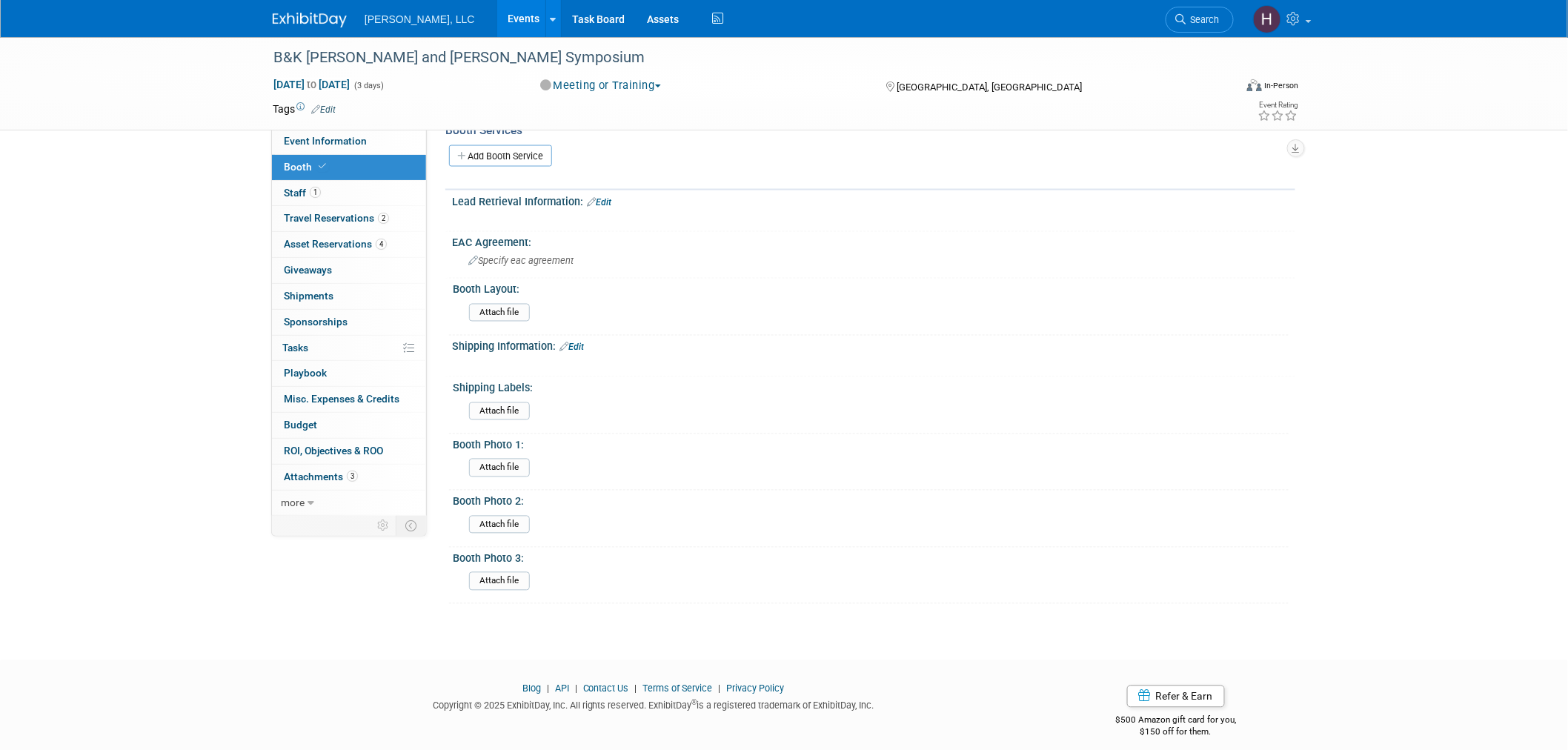
click at [498, 17] on link "Events" at bounding box center [525, 18] width 54 height 37
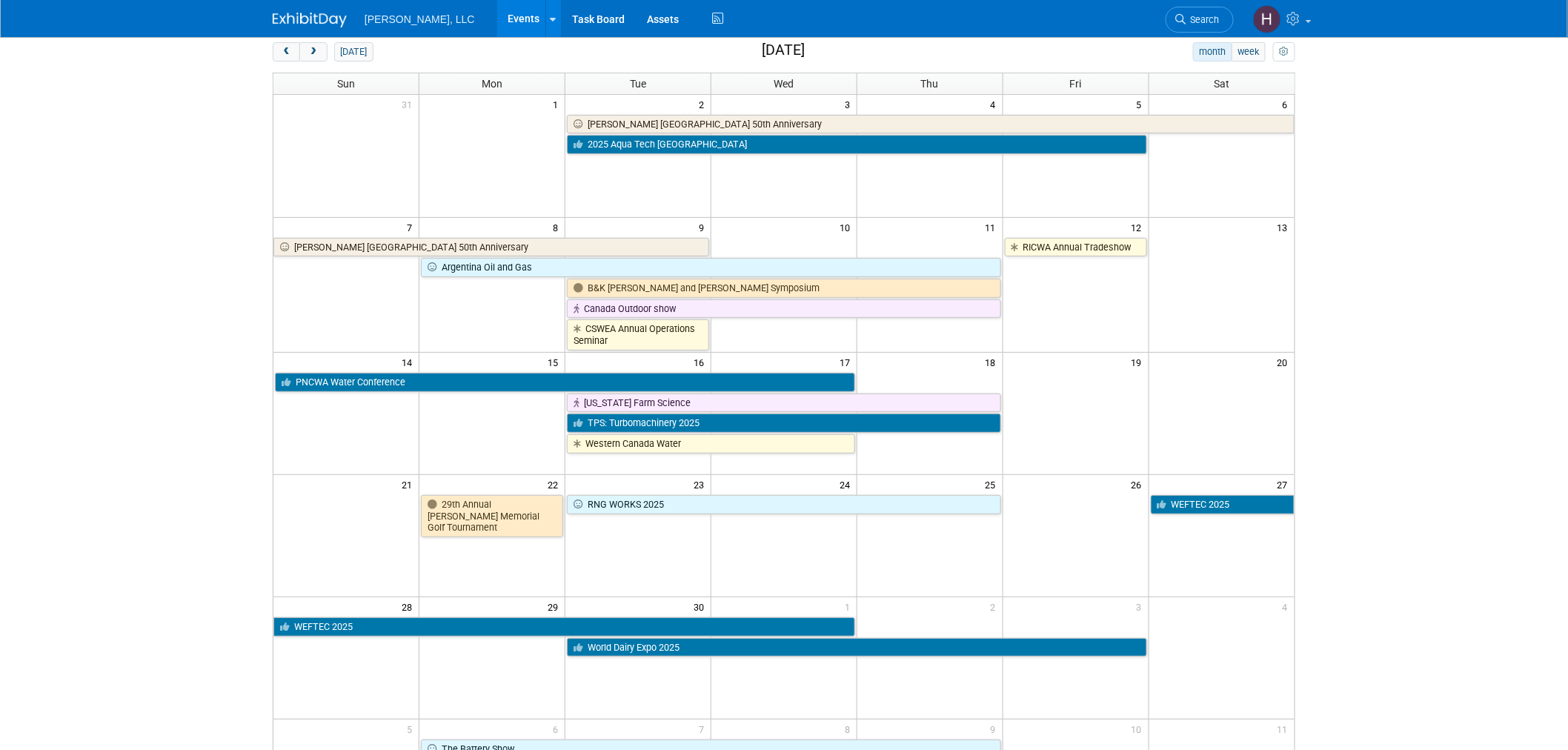
scroll to position [75, 0]
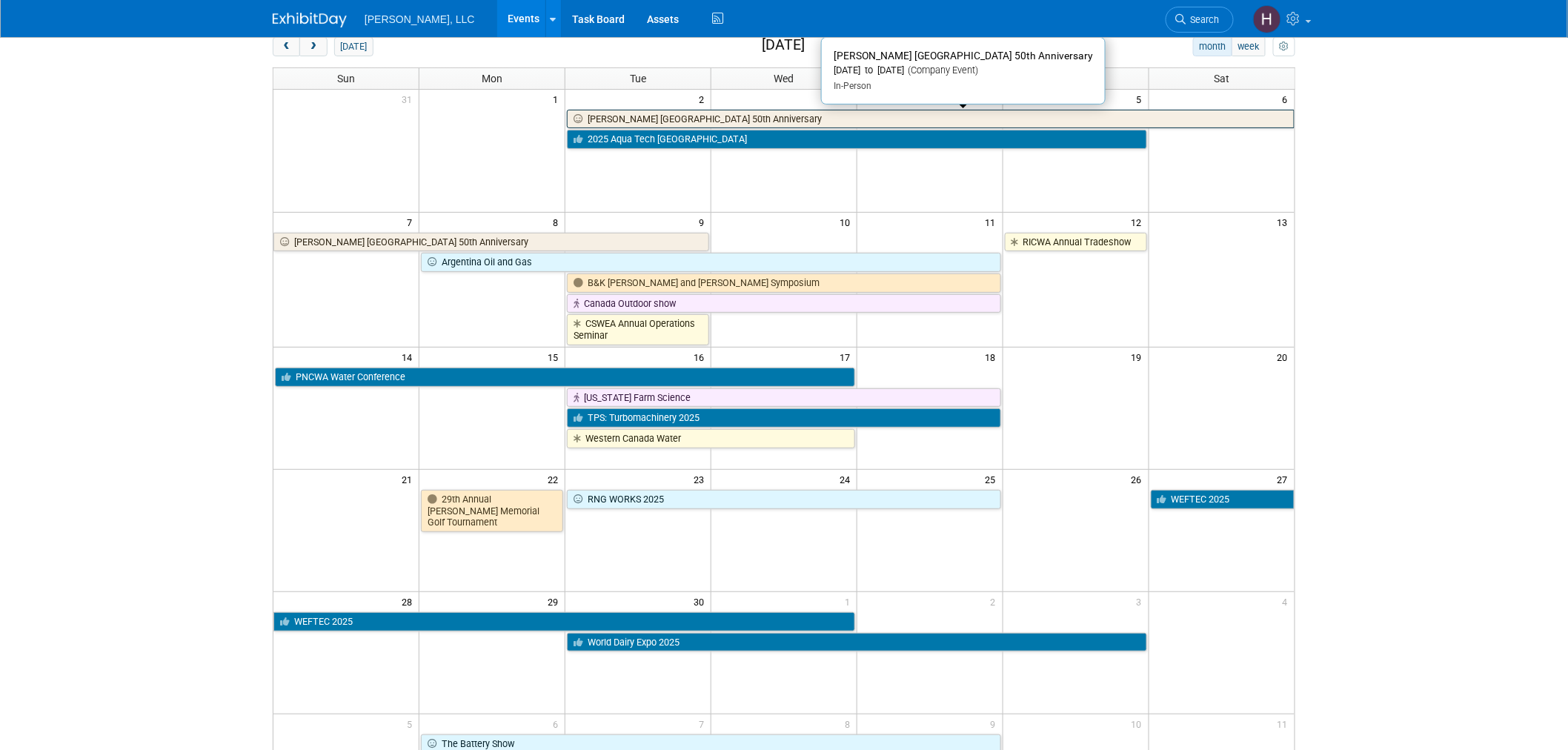
click at [652, 116] on link "[PERSON_NAME] [GEOGRAPHIC_DATA] 50th Anniversary" at bounding box center [930, 119] width 728 height 19
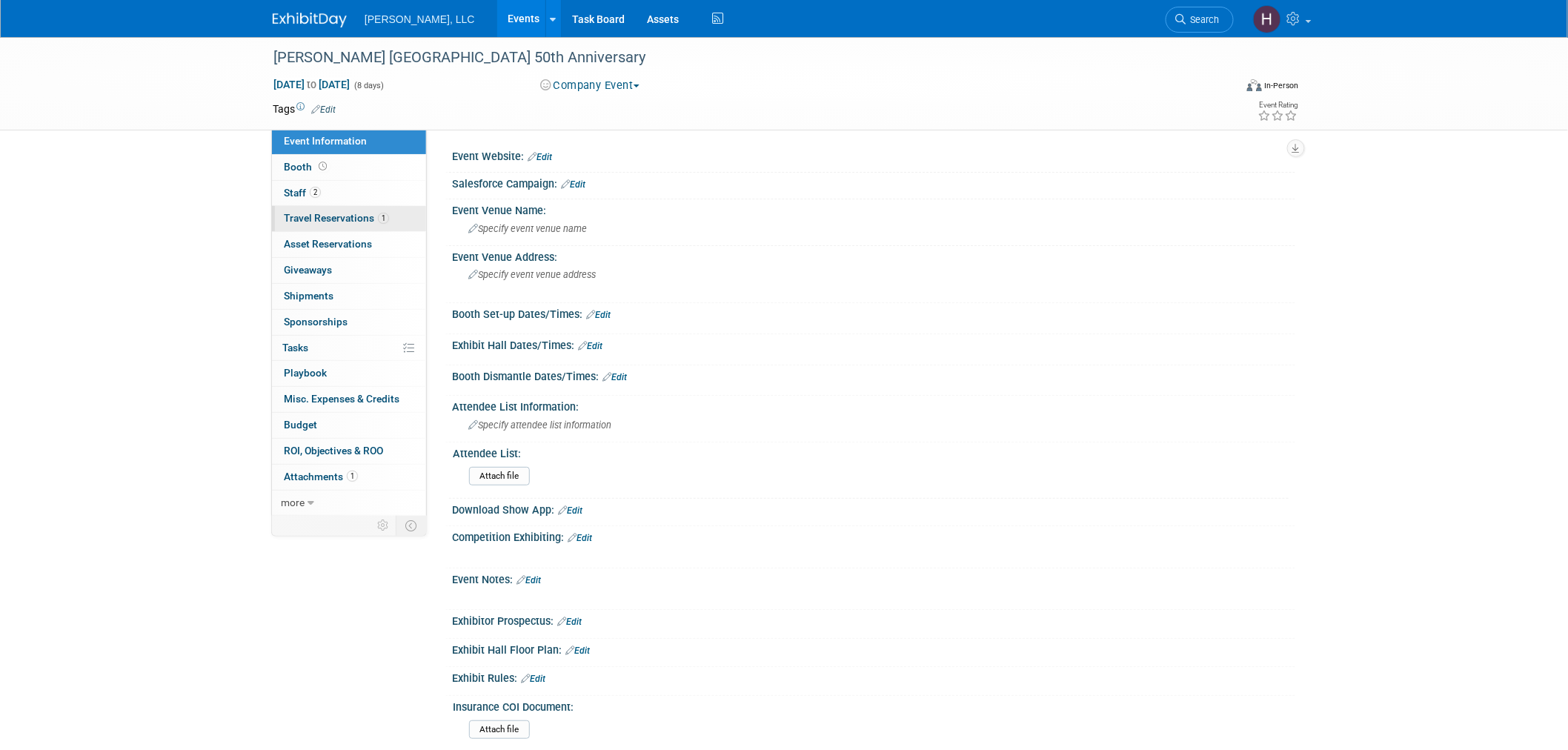
click at [352, 213] on span "Travel Reservations 1" at bounding box center [336, 217] width 106 height 12
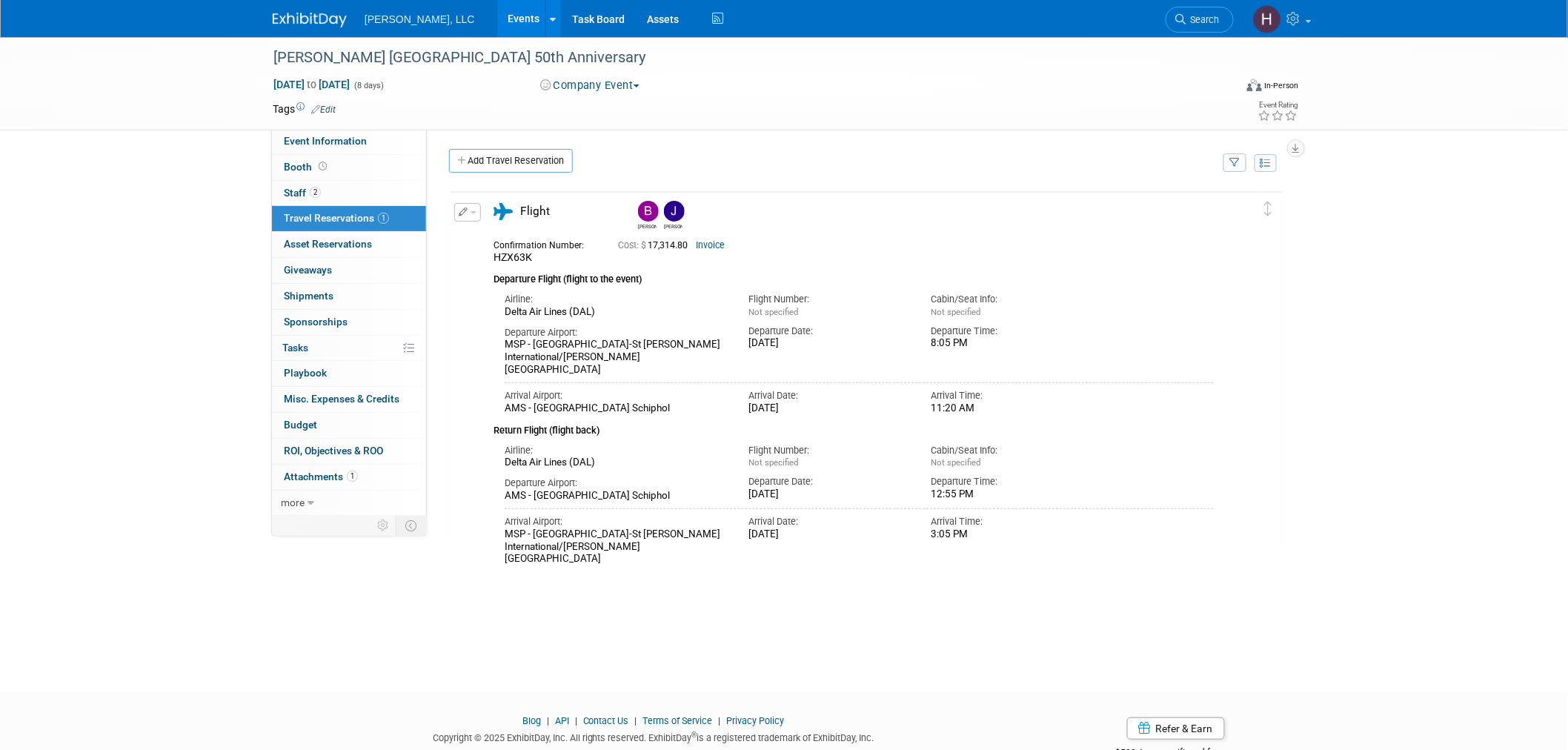
click at [498, 17] on link "Events" at bounding box center [525, 18] width 54 height 37
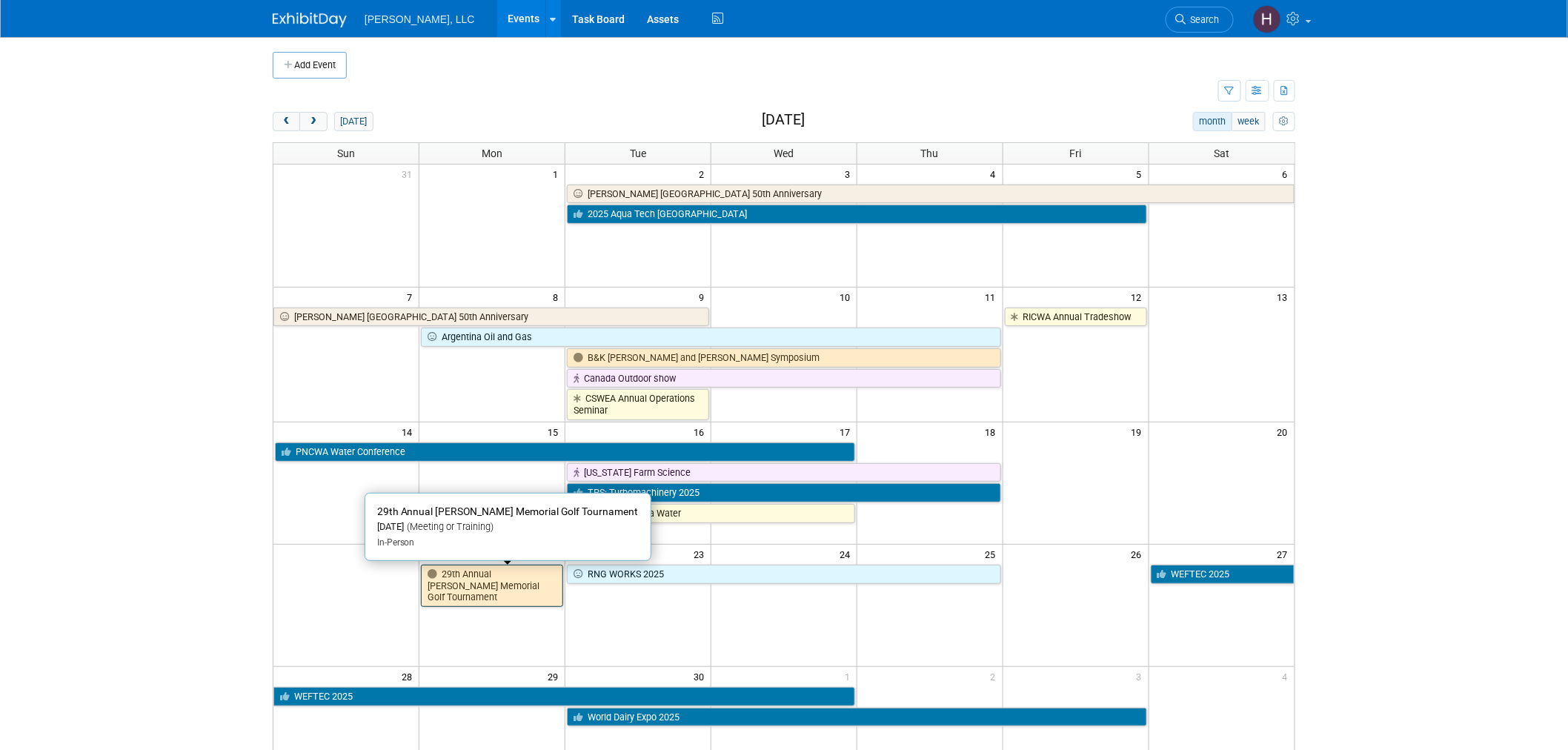
click at [521, 590] on link "29th Annual [PERSON_NAME] Memorial Golf Tournament" at bounding box center [491, 586] width 142 height 42
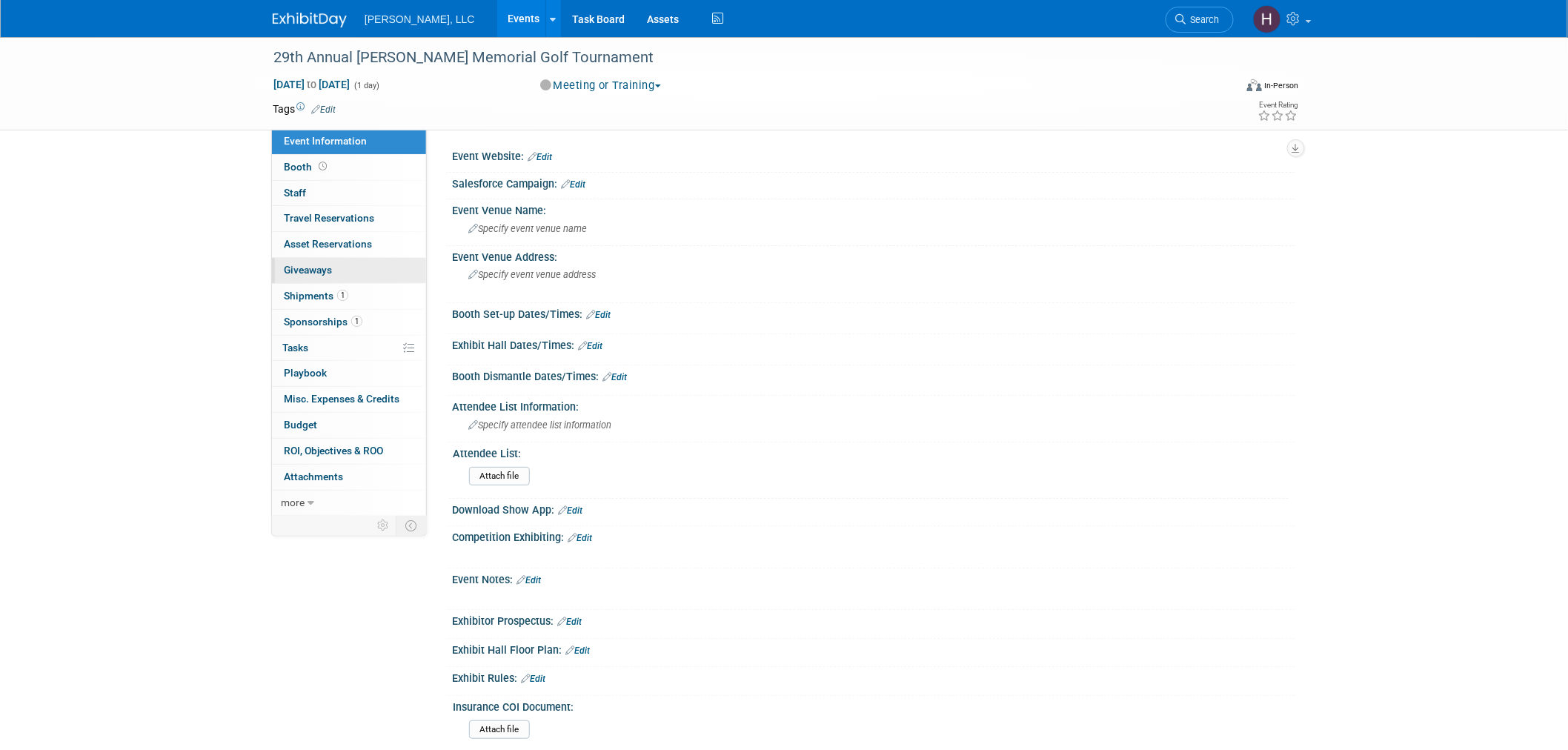
click at [349, 261] on link "0 Giveaways 0" at bounding box center [349, 271] width 154 height 25
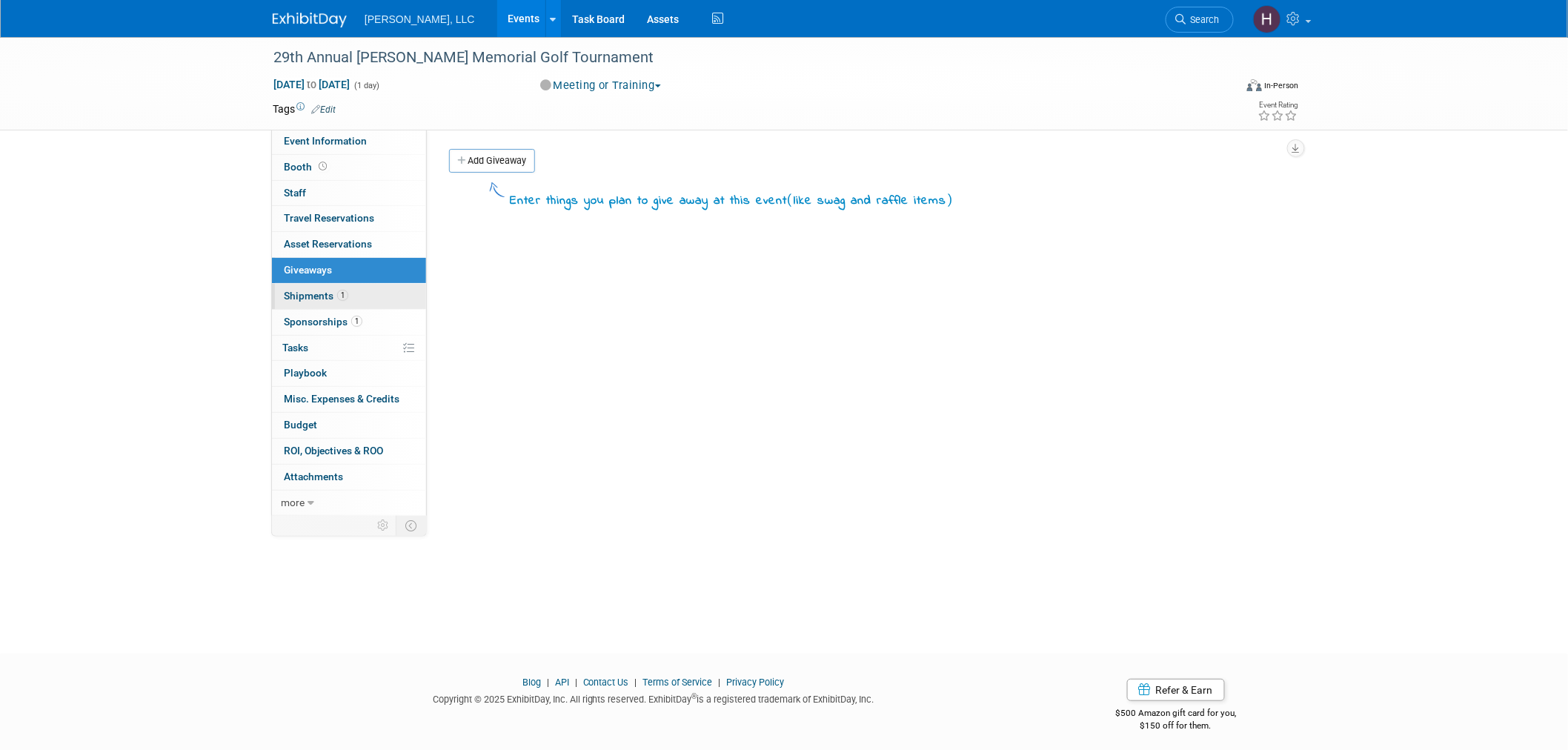
click at [328, 292] on span "Shipments 1" at bounding box center [316, 295] width 64 height 12
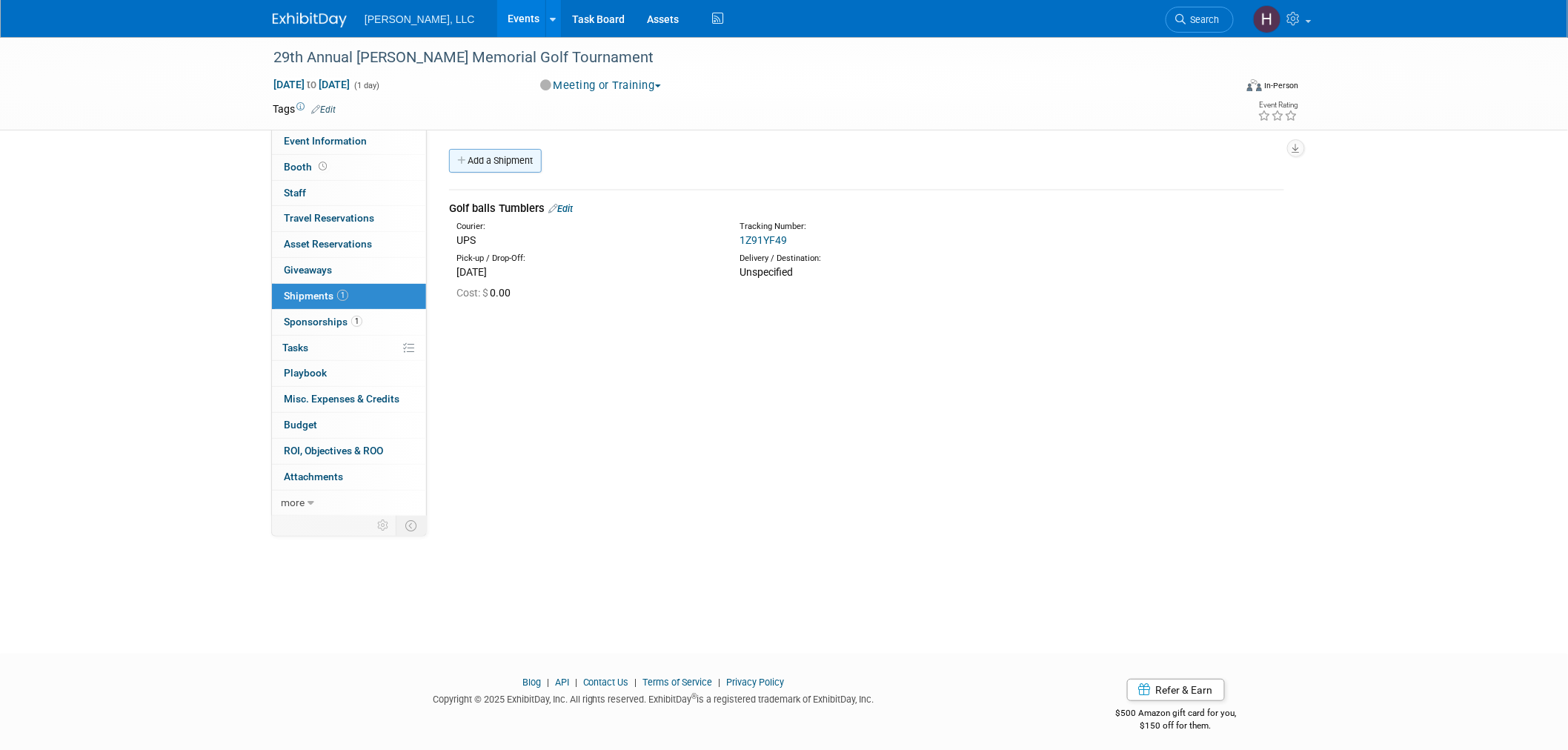
click at [499, 167] on link "Add a Shipment" at bounding box center [495, 161] width 93 height 24
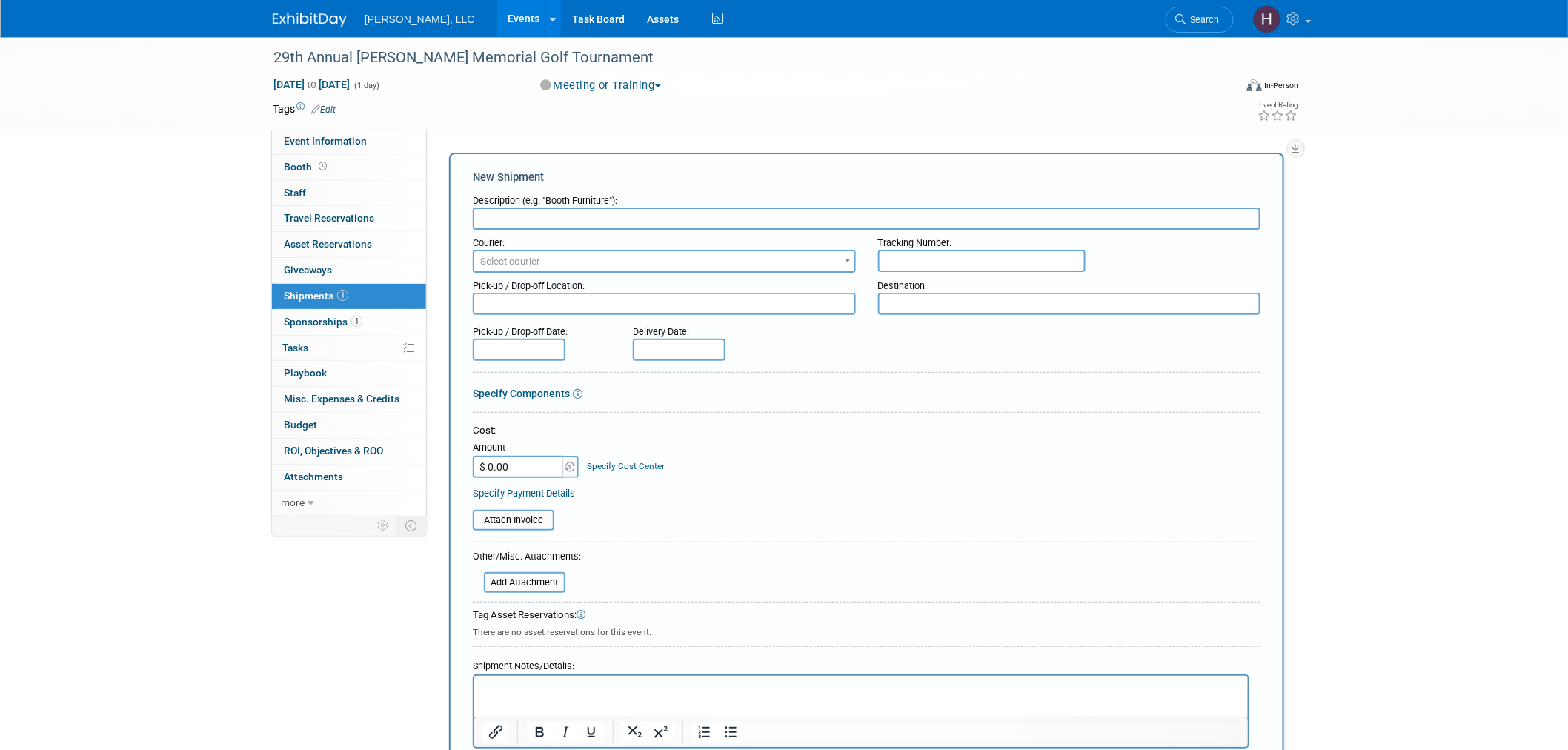
click at [932, 258] on input "text" at bounding box center [982, 261] width 207 height 22
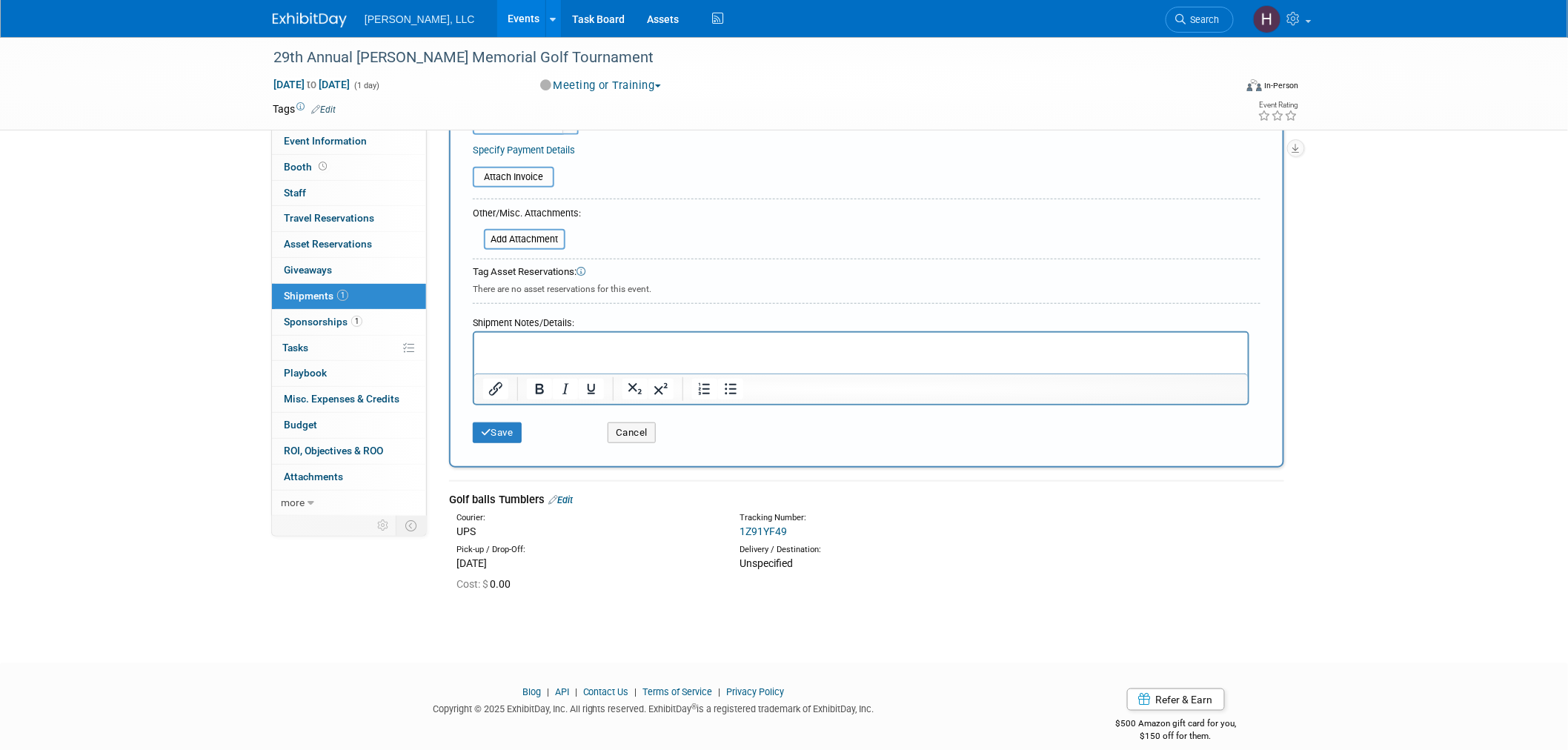
scroll to position [352, 0]
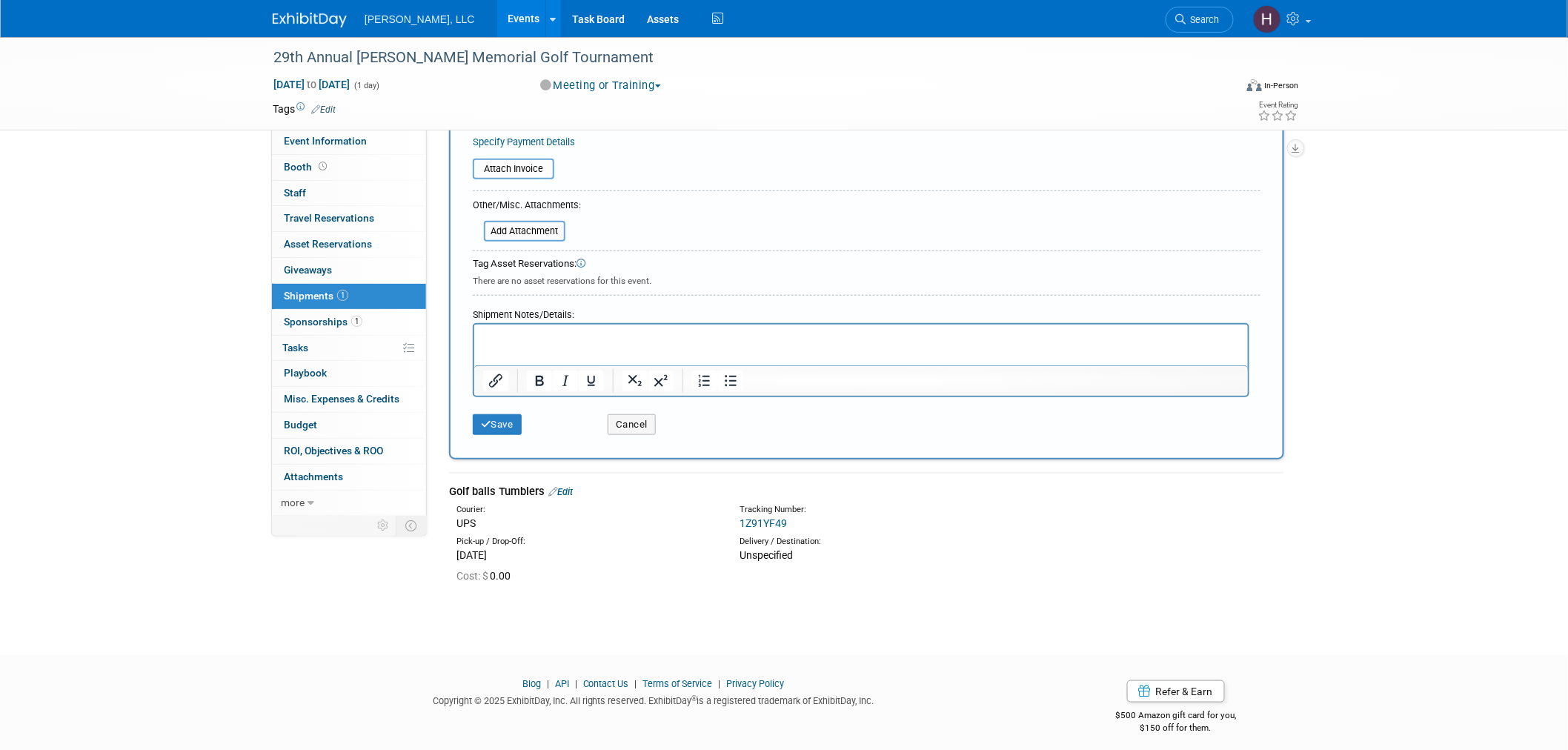
click at [640, 406] on div "Cancel" at bounding box center [664, 420] width 135 height 30
click at [639, 415] on button "Cancel" at bounding box center [632, 425] width 48 height 21
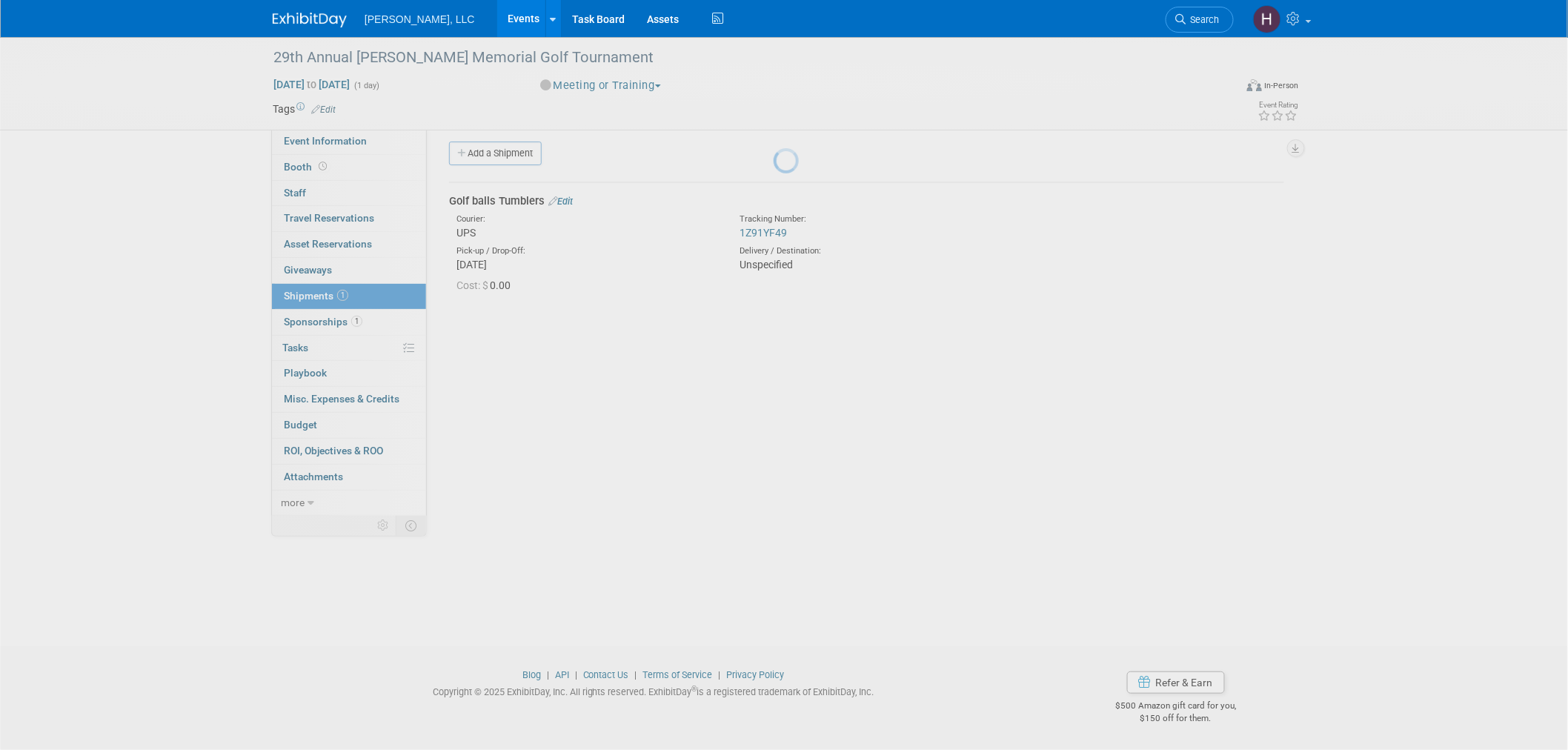
scroll to position [0, 0]
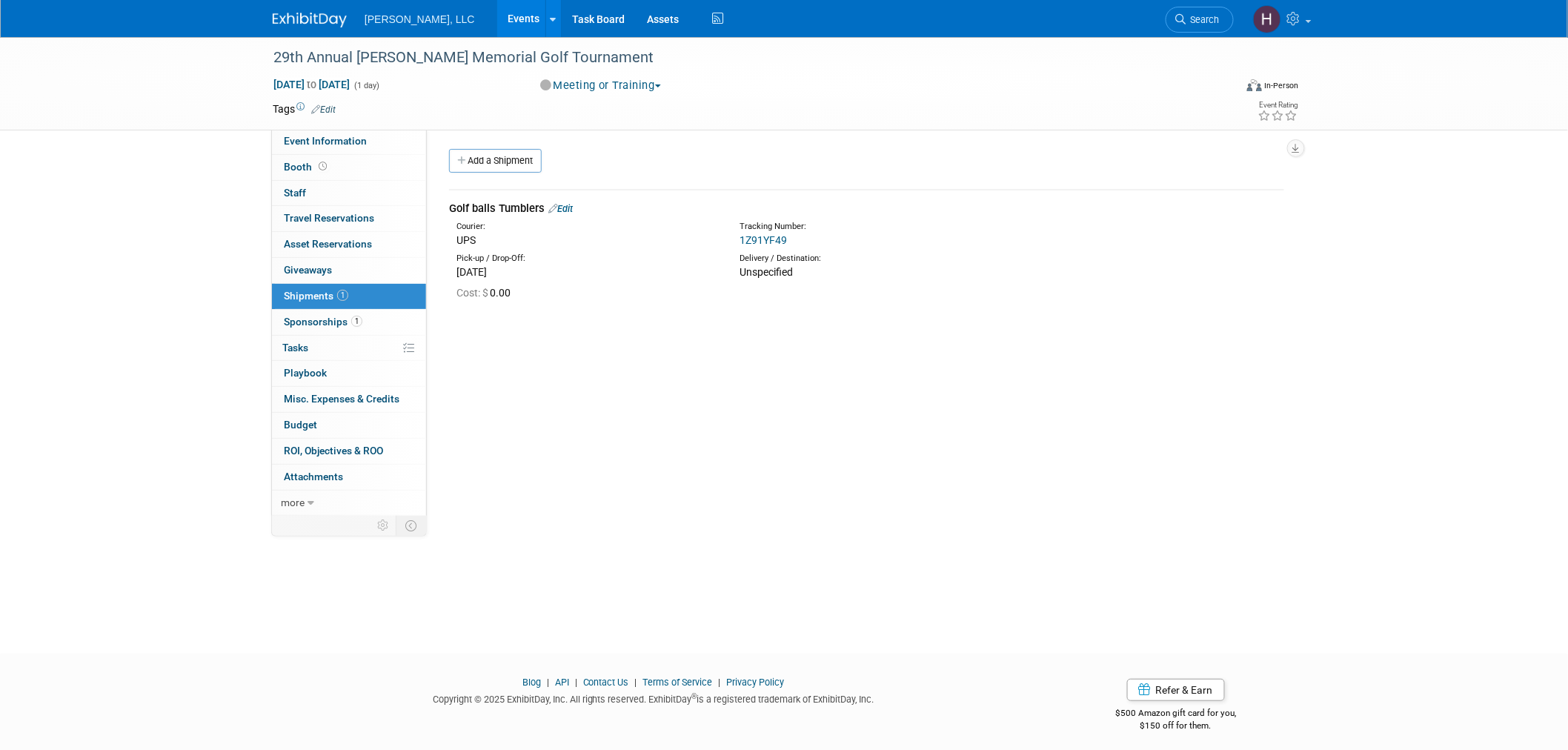
click at [567, 211] on link "Edit" at bounding box center [560, 209] width 25 height 11
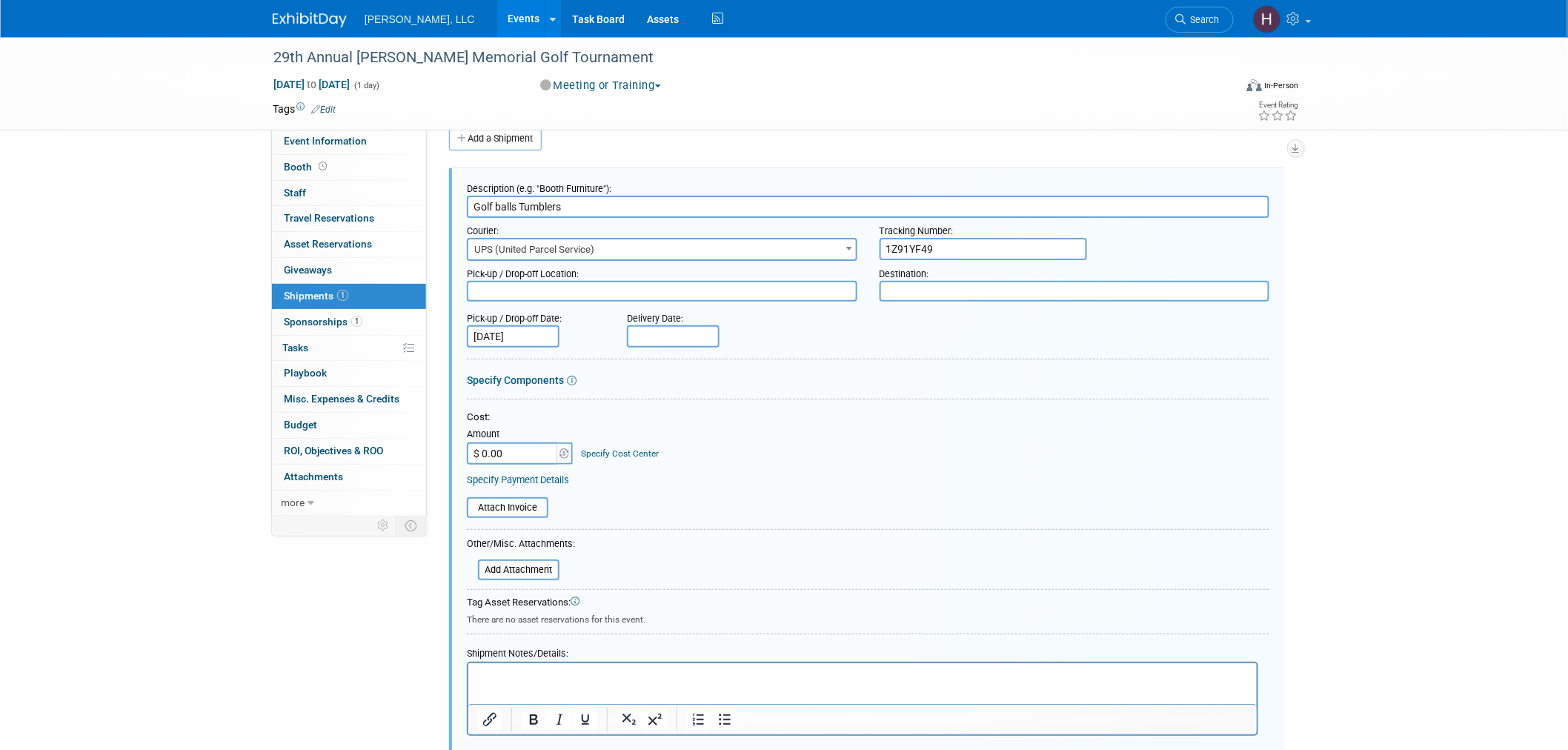
click at [521, 204] on input "Golf balls Tumblers" at bounding box center [867, 207] width 802 height 22
click at [598, 198] on input "Golf balls, Tumblers" at bounding box center [867, 207] width 802 height 22
click at [582, 202] on input "Golf balls, Tumblers & socks" at bounding box center [867, 207] width 802 height 22
type input "Golf balls, Tumblers & Socks"
click at [944, 249] on input "1Z91YF49" at bounding box center [982, 249] width 207 height 22
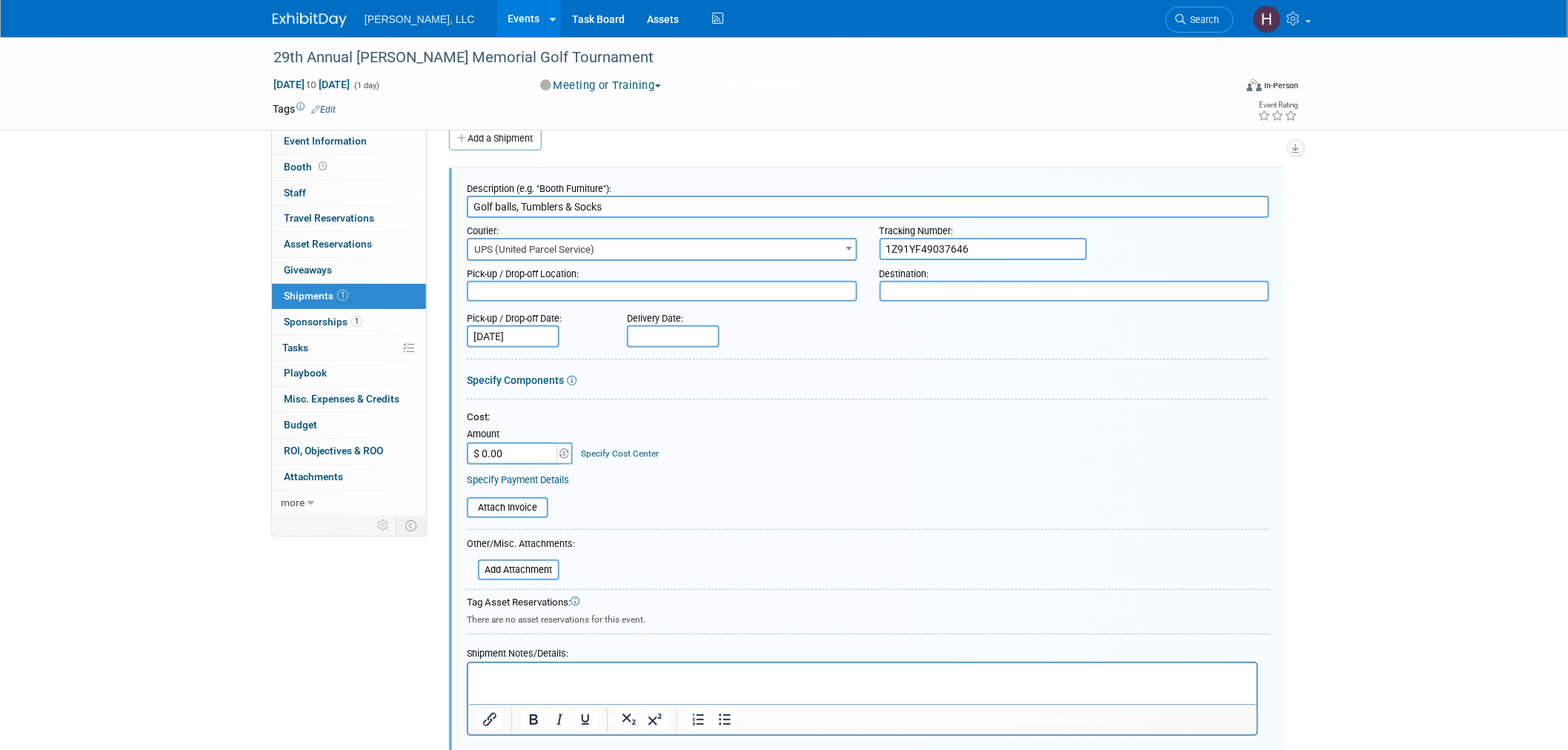
click at [941, 239] on input "1Z91YF49037646" at bounding box center [982, 249] width 207 height 22
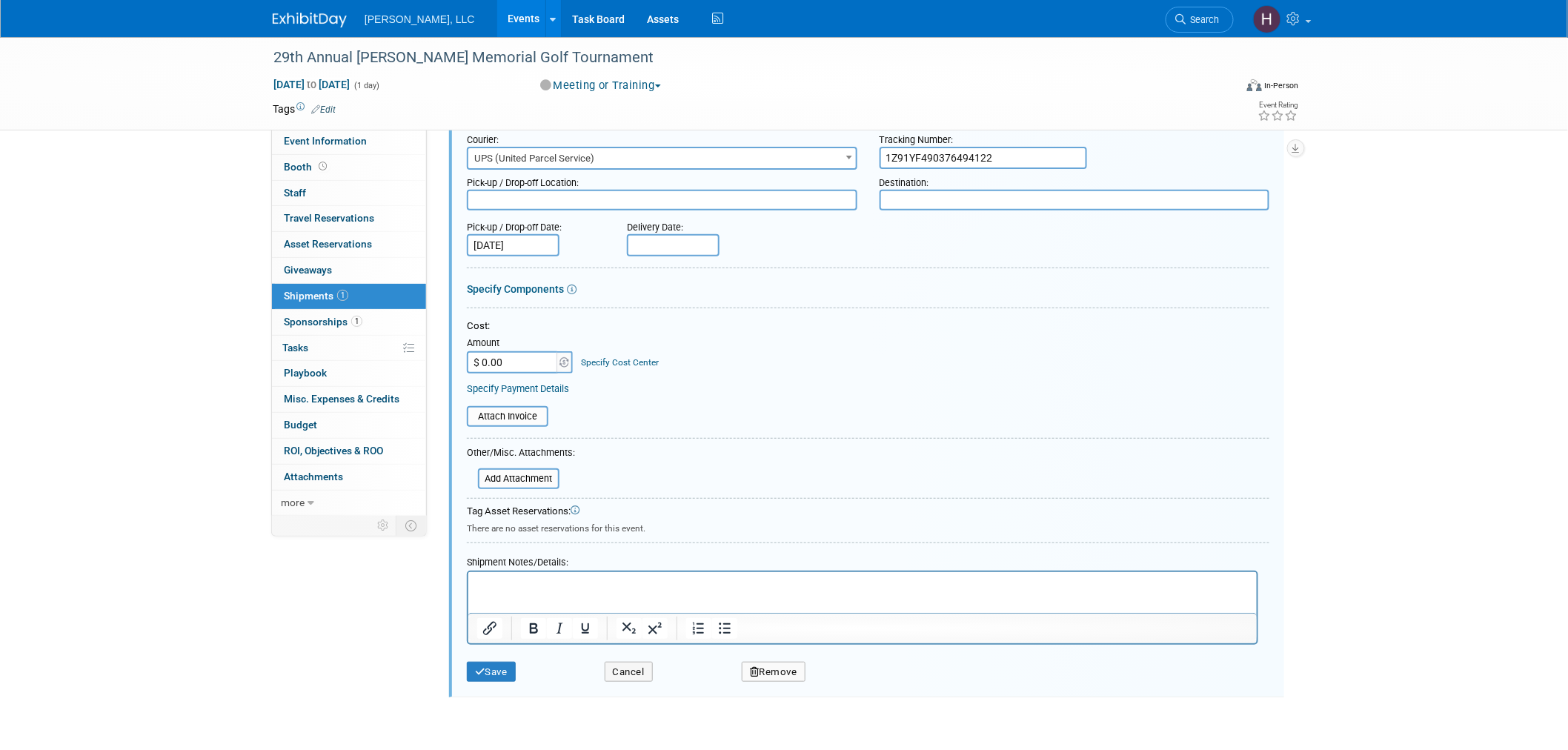
scroll to position [217, 0]
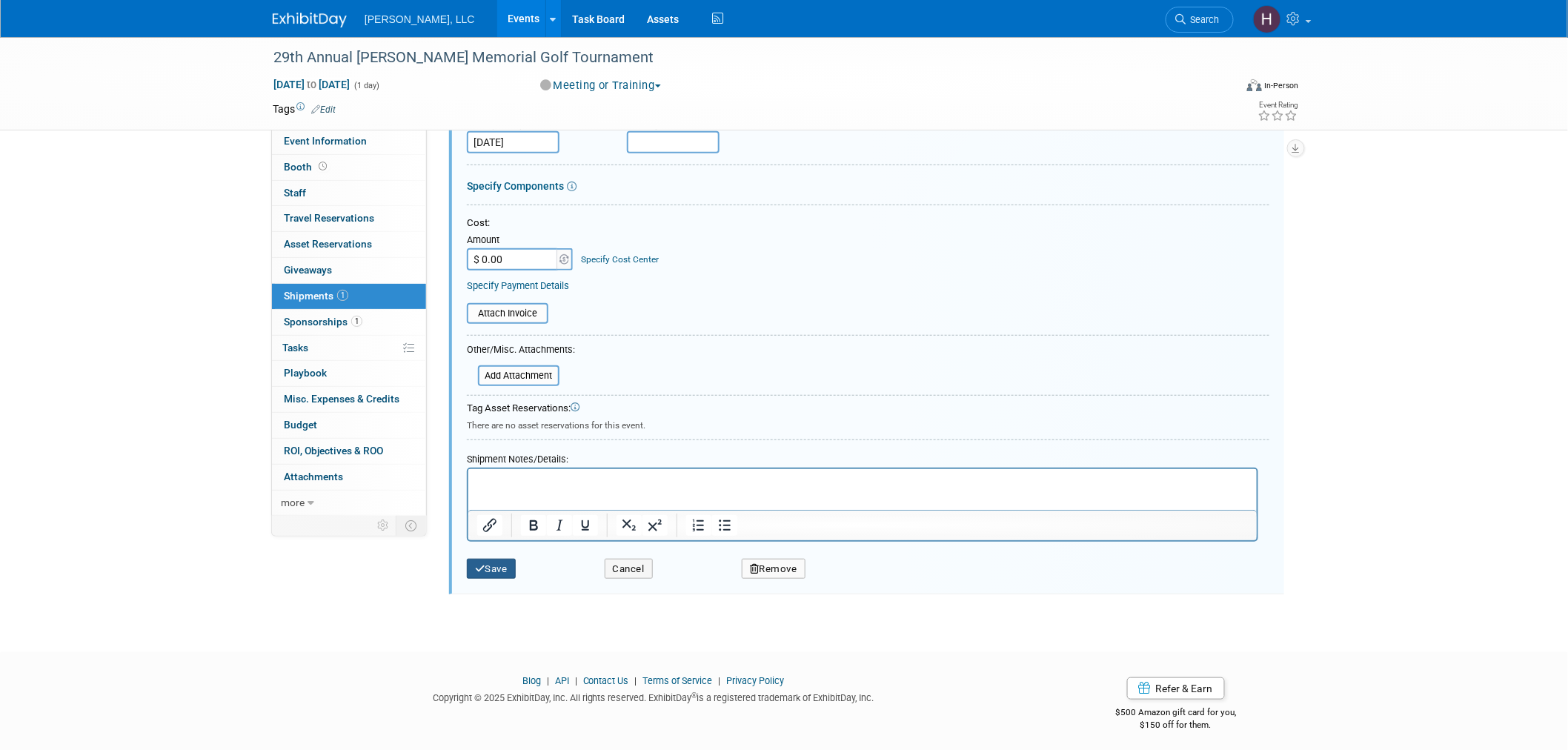
type input "1Z91YF490376494122"
click at [492, 560] on button "Save" at bounding box center [491, 569] width 49 height 21
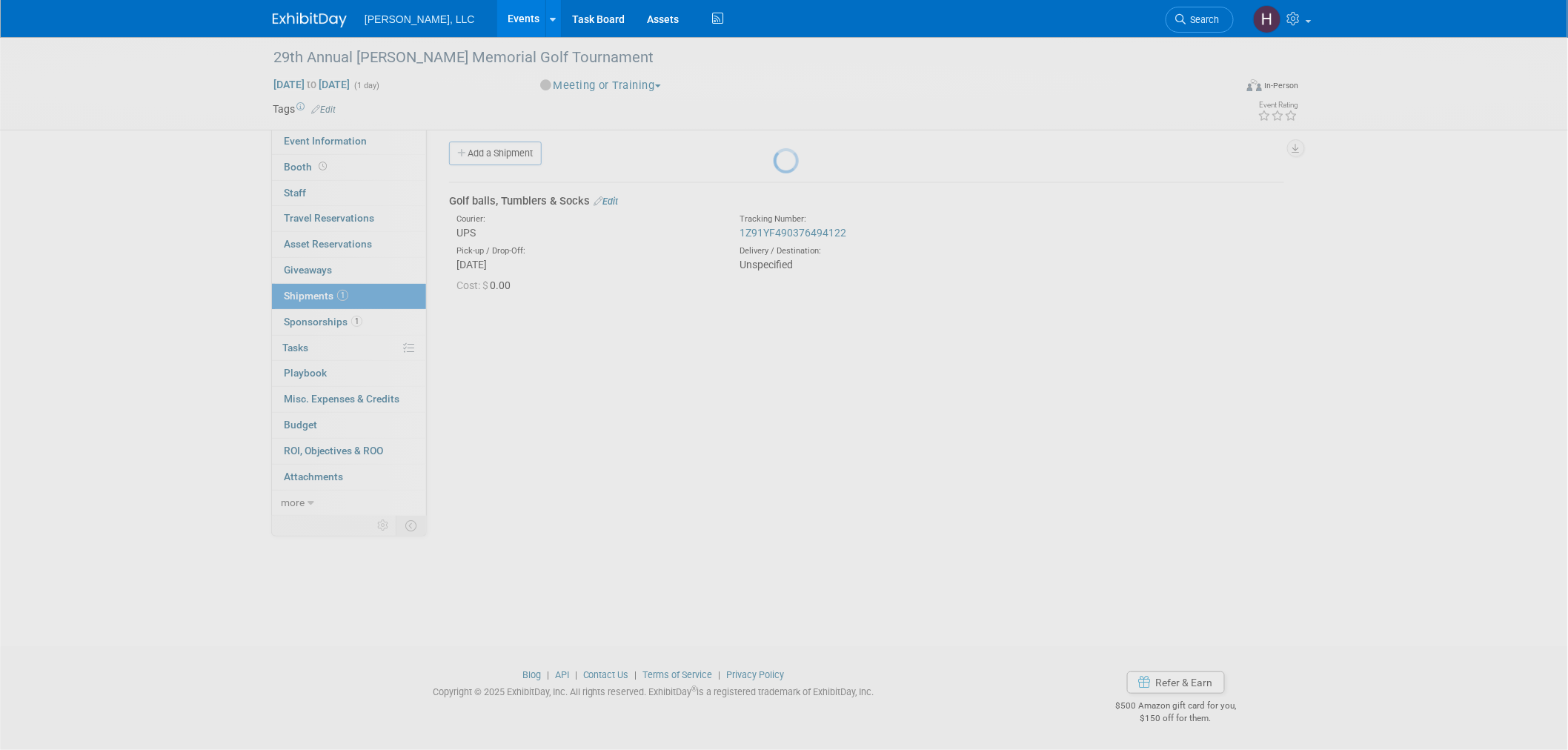
scroll to position [7, 0]
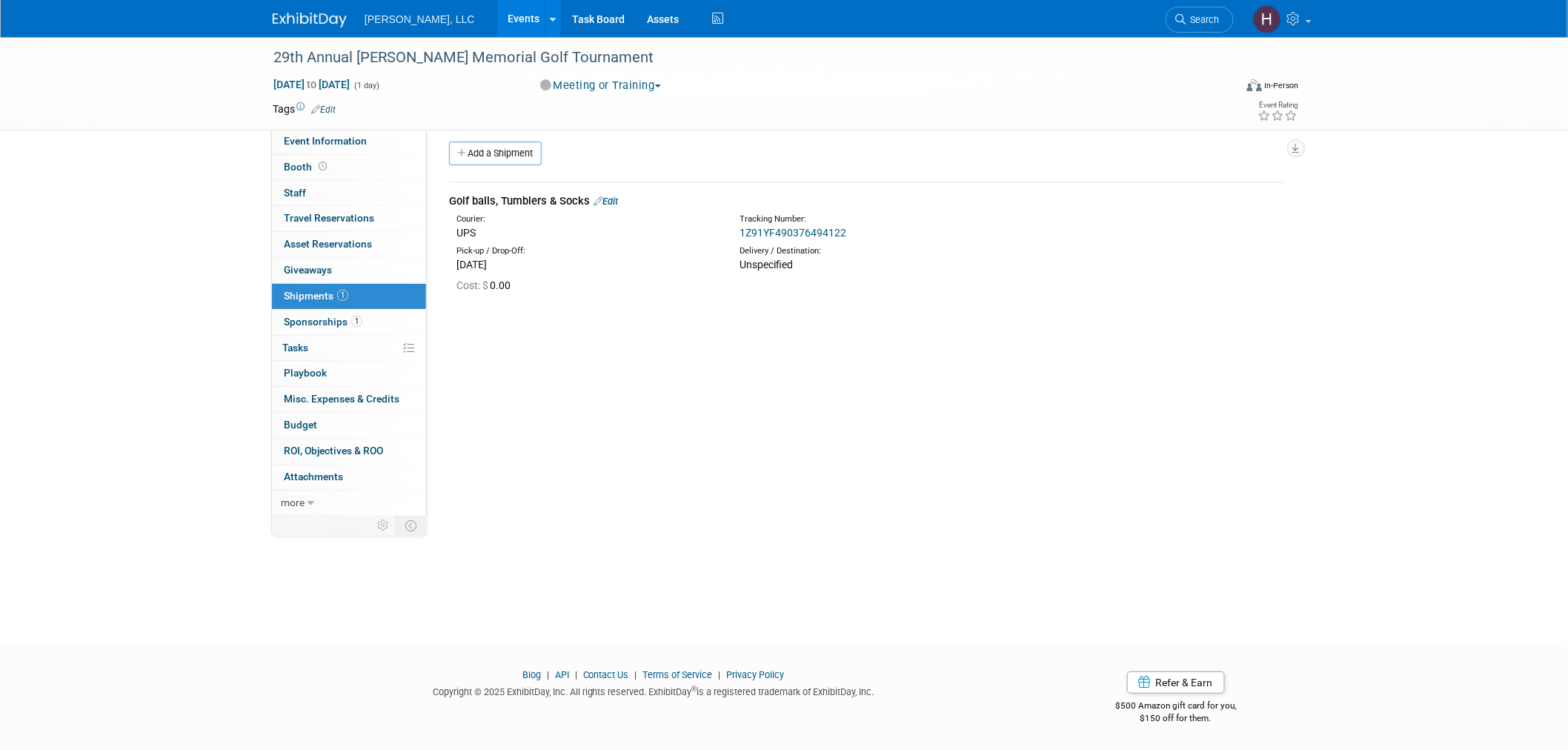
click at [498, 10] on link "Events" at bounding box center [525, 18] width 54 height 37
